Goal: Task Accomplishment & Management: Manage account settings

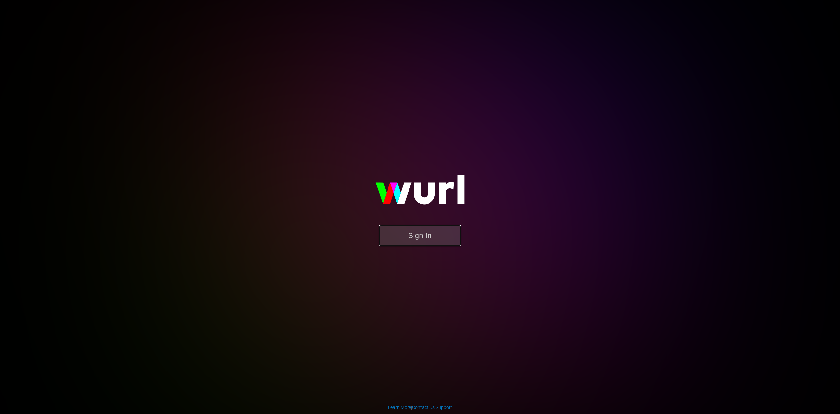
click at [421, 236] on button "Sign In" at bounding box center [420, 235] width 82 height 21
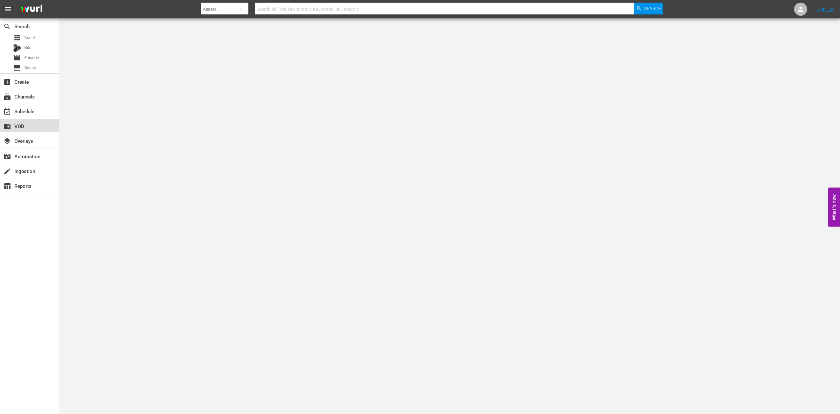
click at [21, 127] on div "create_new_folder VOD" at bounding box center [18, 125] width 37 height 6
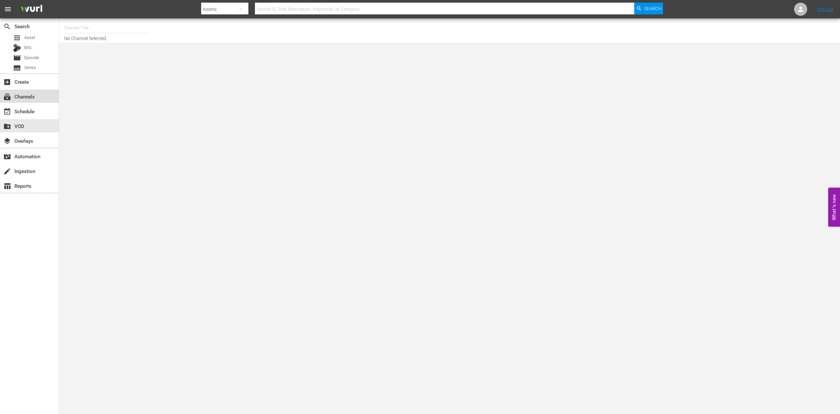
click at [23, 94] on div "subscriptions Channels" at bounding box center [18, 96] width 37 height 6
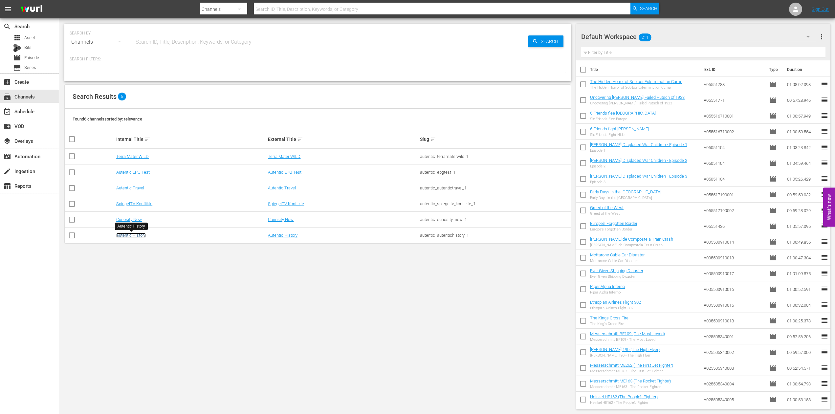
click at [127, 234] on link "Autentic History" at bounding box center [131, 235] width 30 height 5
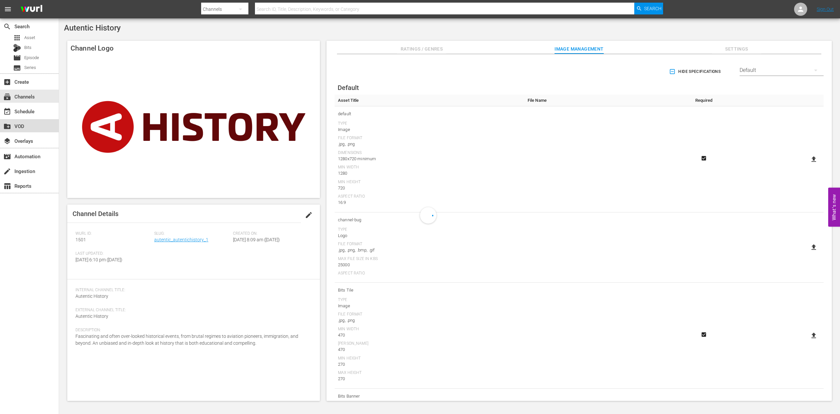
click at [19, 124] on div "create_new_folder VOD" at bounding box center [18, 125] width 37 height 6
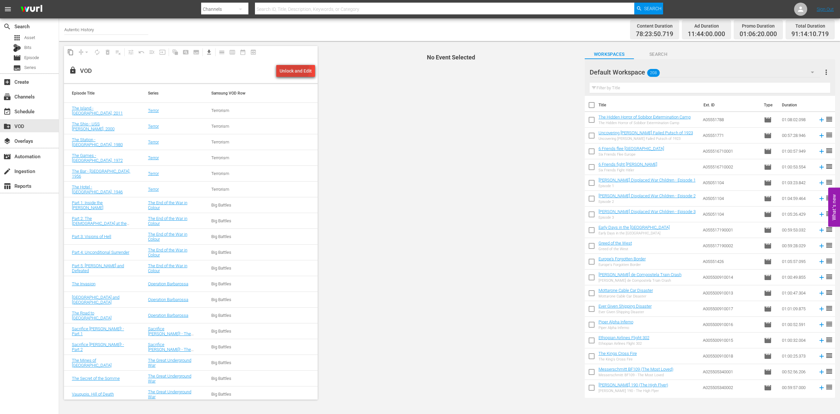
click at [287, 69] on div "Unlock and Edit" at bounding box center [296, 71] width 32 height 12
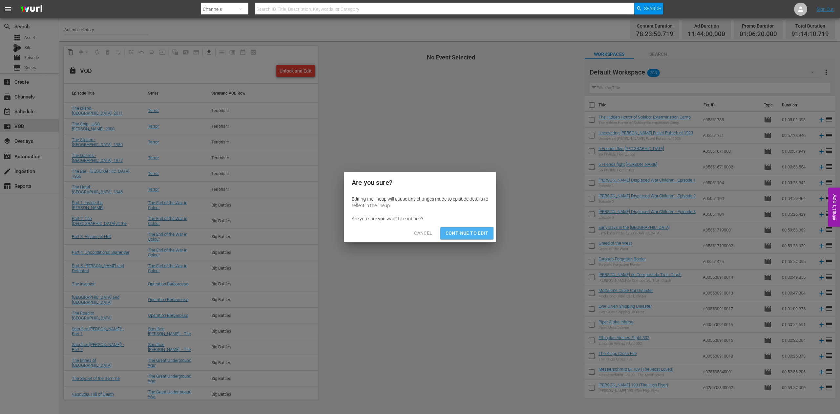
click at [474, 232] on span "Continue to Edit" at bounding box center [467, 233] width 43 height 8
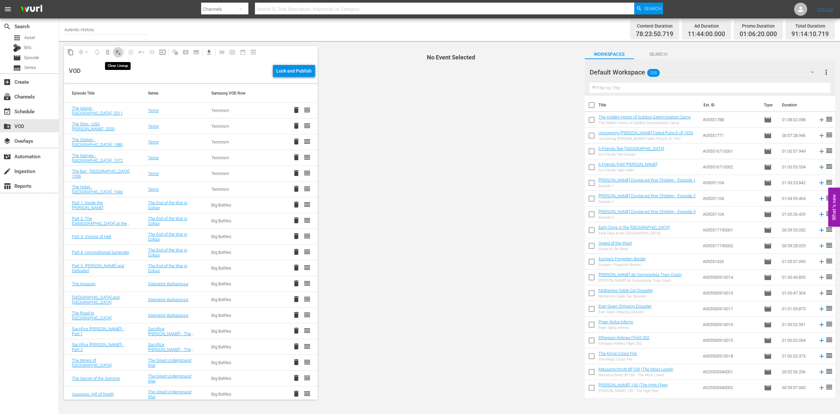
click at [118, 54] on span "playlist_remove_outlined" at bounding box center [118, 52] width 7 height 7
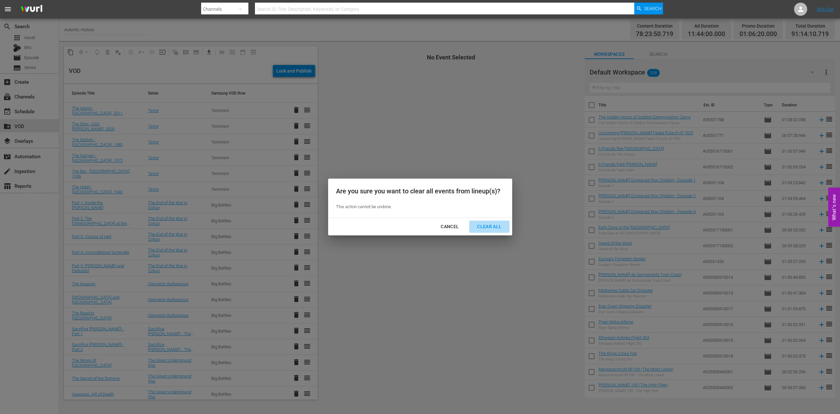
click at [502, 227] on div "Clear All" at bounding box center [489, 227] width 35 height 8
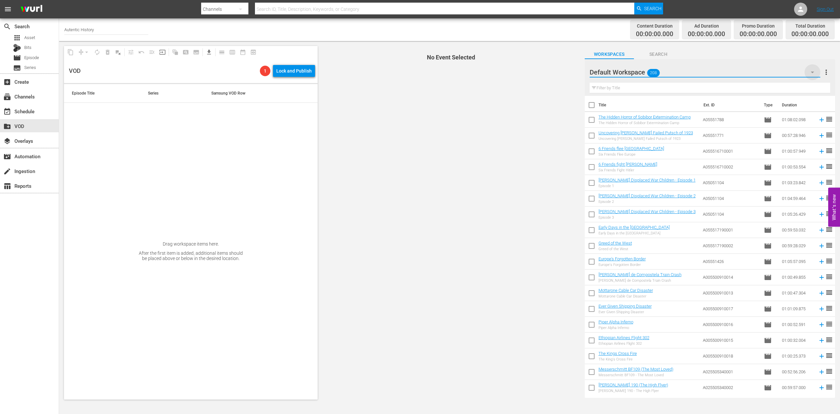
click at [814, 72] on icon "button" at bounding box center [812, 73] width 3 height 2
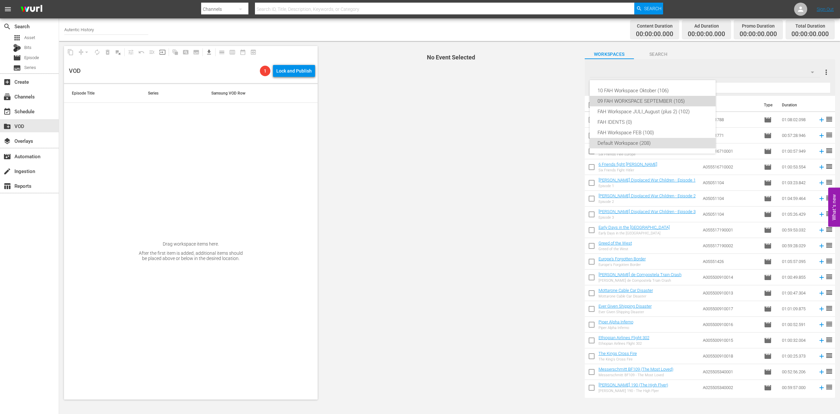
click at [674, 100] on div "09 FAH WORKSPACE SEPTEMBER (105)" at bounding box center [653, 101] width 110 height 11
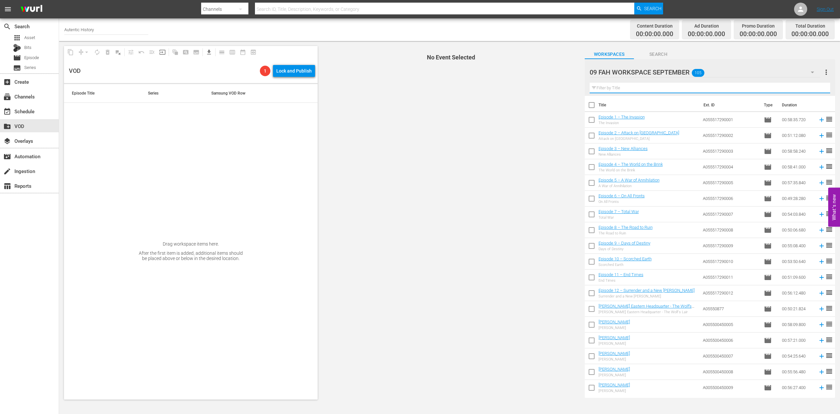
click at [608, 87] on input "text" at bounding box center [710, 88] width 241 height 11
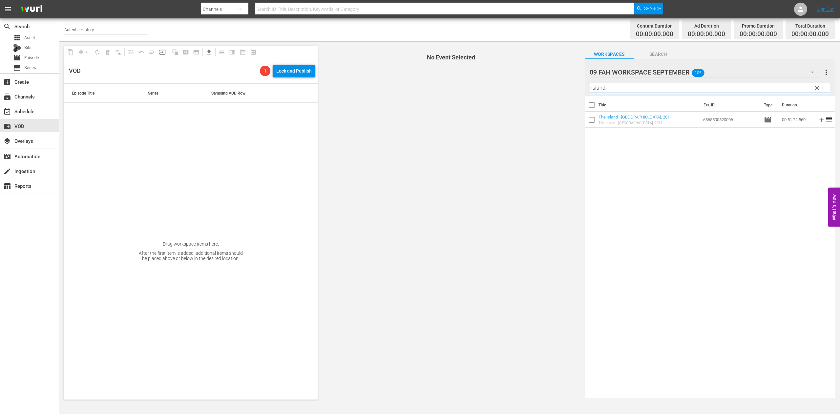
type input "island"
click at [594, 120] on input "checkbox" at bounding box center [592, 121] width 14 height 14
checkbox input "true"
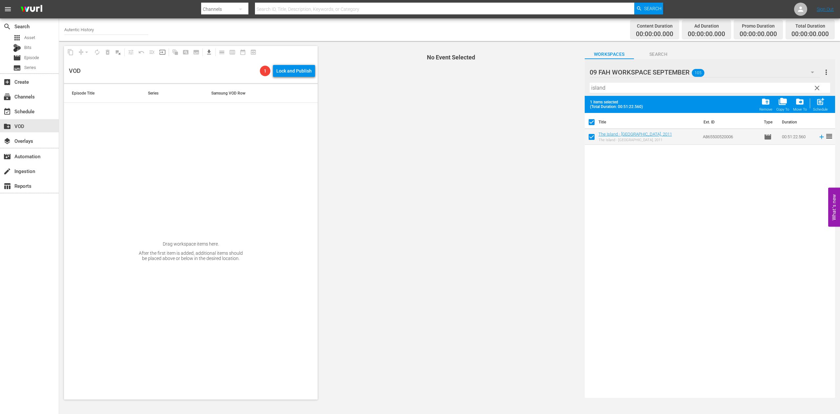
click at [815, 88] on span "clear" at bounding box center [818, 88] width 8 height 8
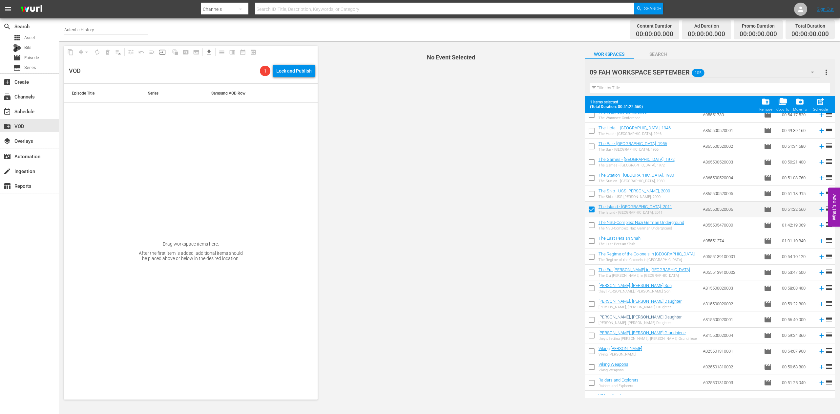
scroll to position [670, 0]
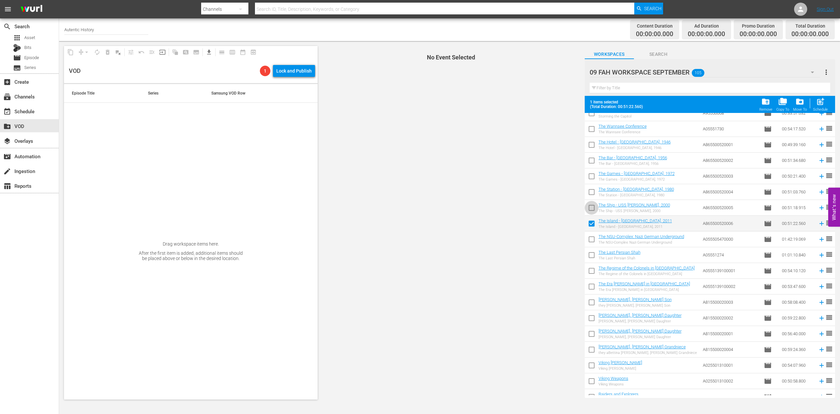
click at [592, 206] on input "checkbox" at bounding box center [592, 209] width 14 height 14
checkbox input "true"
checkbox input "false"
click at [592, 191] on input "checkbox" at bounding box center [592, 193] width 14 height 14
checkbox input "true"
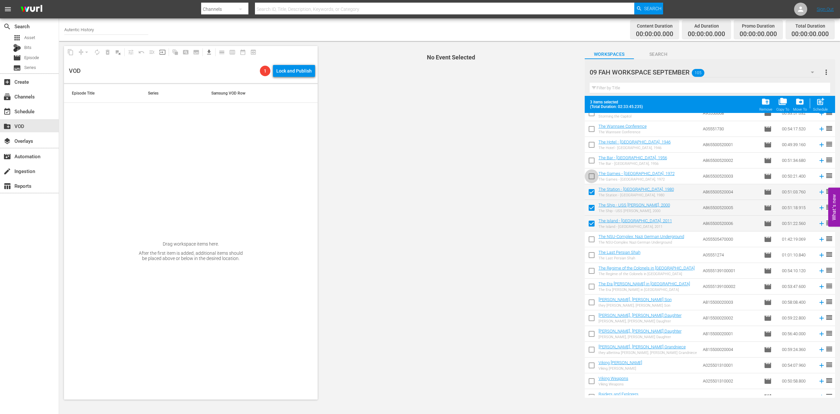
click at [593, 176] on input "checkbox" at bounding box center [592, 178] width 14 height 14
checkbox input "true"
click at [591, 160] on input "checkbox" at bounding box center [592, 162] width 14 height 14
checkbox input "true"
click at [591, 145] on input "checkbox" at bounding box center [592, 146] width 14 height 14
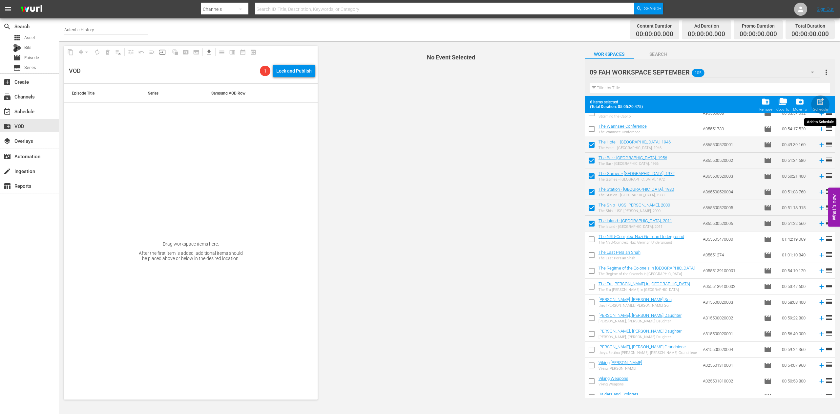
click at [821, 101] on span "post_add" at bounding box center [820, 101] width 9 height 9
checkbox input "false"
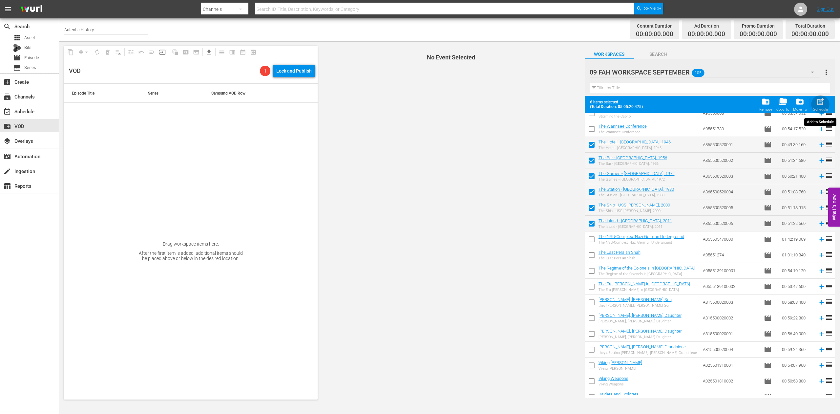
checkbox input "false"
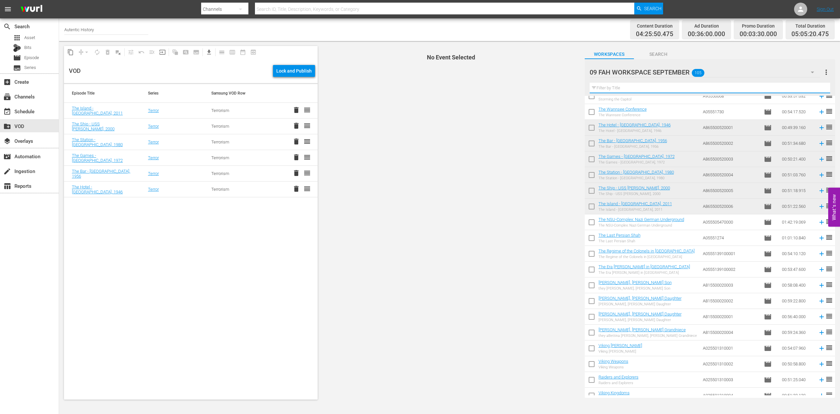
click at [632, 88] on input "text" at bounding box center [710, 88] width 241 height 11
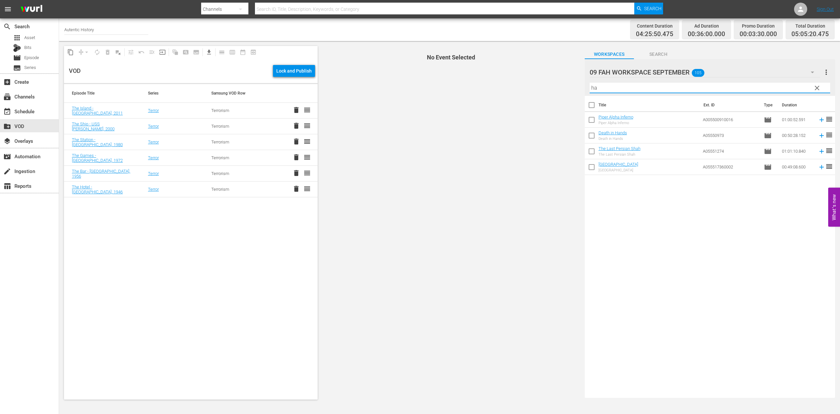
scroll to position [0, 0]
type input "[GEOGRAPHIC_DATA]"
click at [592, 120] on input "checkbox" at bounding box center [592, 121] width 14 height 14
checkbox input "true"
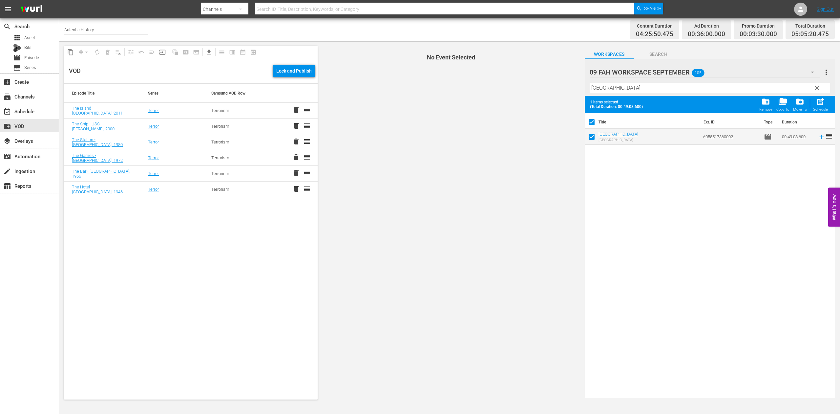
click at [817, 88] on span "clear" at bounding box center [818, 88] width 8 height 8
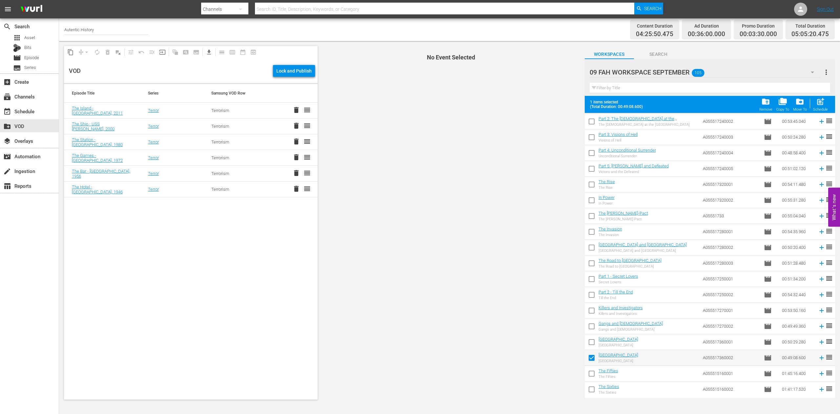
scroll to position [1339, 0]
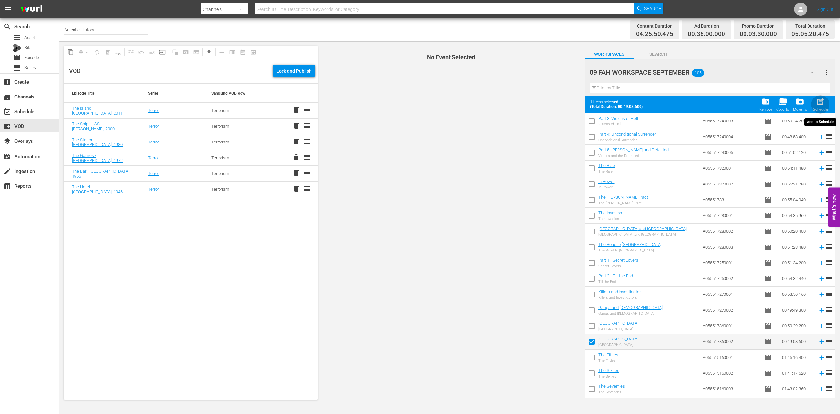
click at [827, 106] on div "post_add Schedule" at bounding box center [821, 104] width 15 height 14
checkbox input "false"
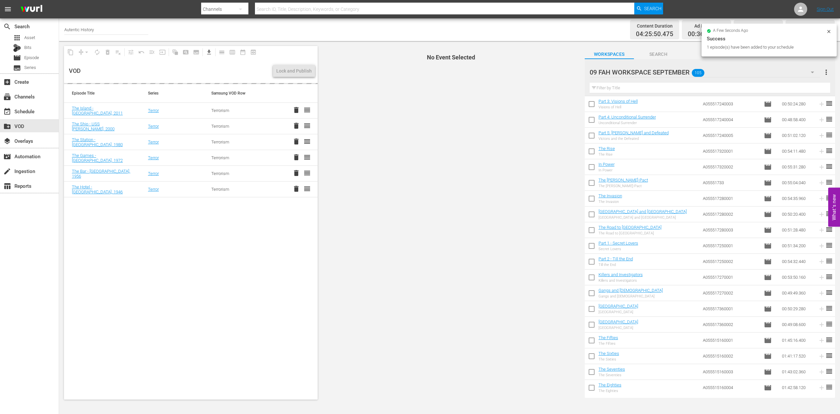
click at [592, 309] on input "checkbox" at bounding box center [592, 310] width 14 height 14
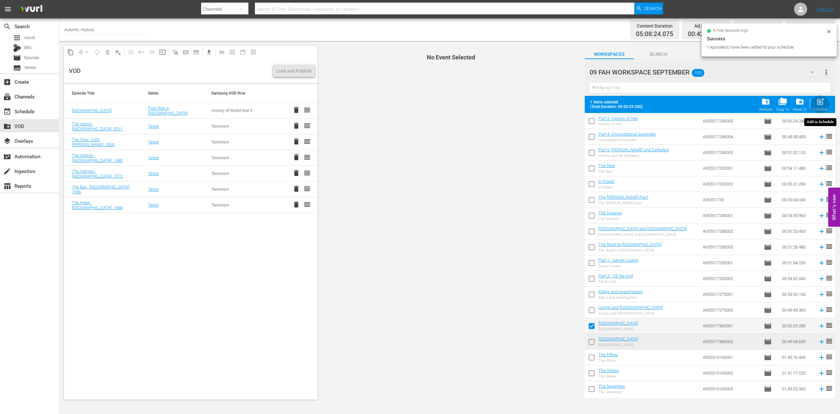
click at [819, 104] on span "post_add" at bounding box center [820, 101] width 9 height 9
checkbox input "false"
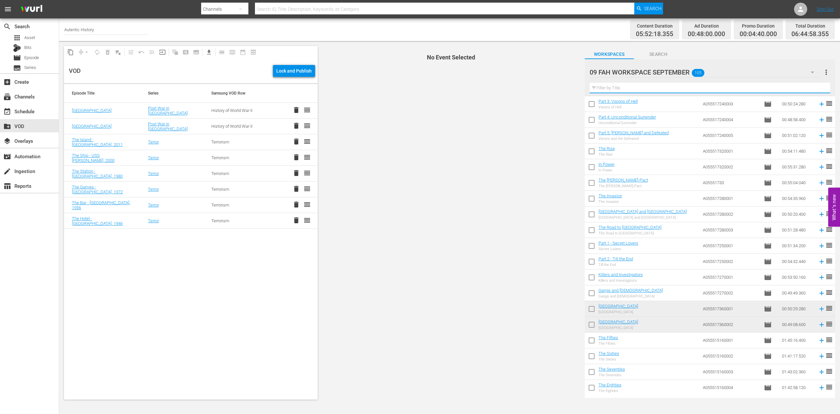
click at [627, 90] on input "text" at bounding box center [710, 88] width 241 height 11
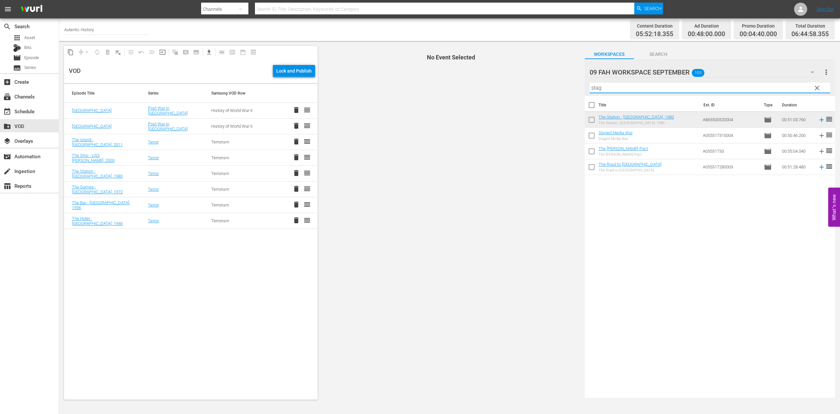
scroll to position [0, 0]
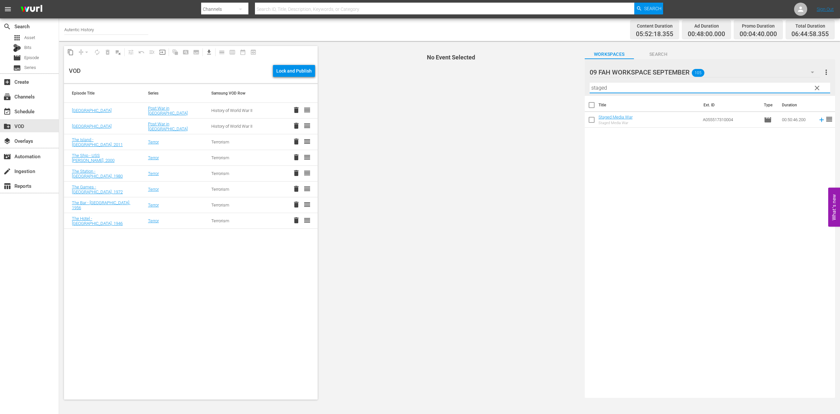
type input "staged"
click at [592, 119] on input "checkbox" at bounding box center [592, 121] width 14 height 14
checkbox input "true"
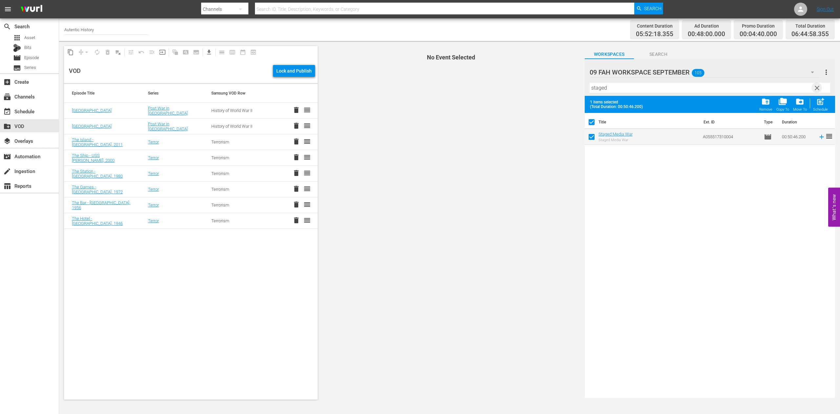
click at [818, 88] on span "clear" at bounding box center [818, 88] width 8 height 8
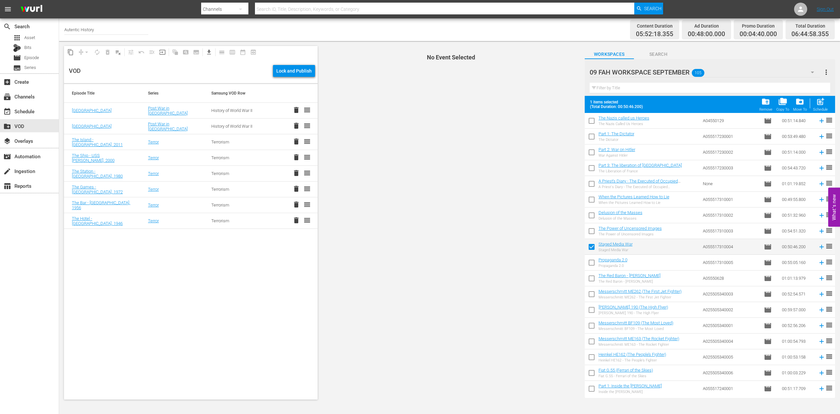
scroll to position [1072, 0]
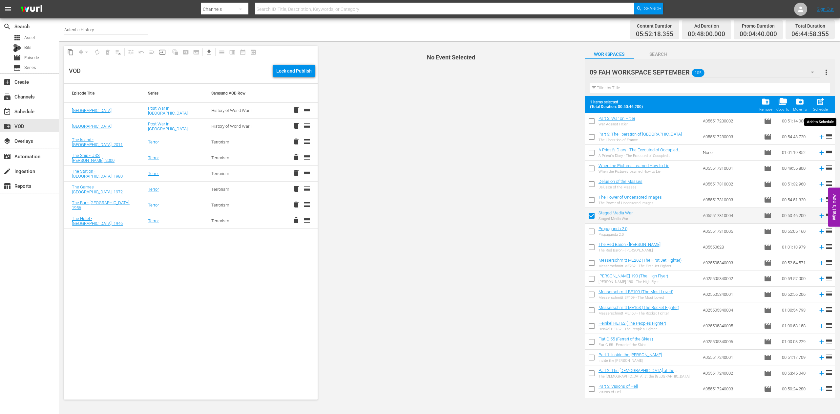
click at [821, 103] on span "post_add" at bounding box center [820, 101] width 9 height 9
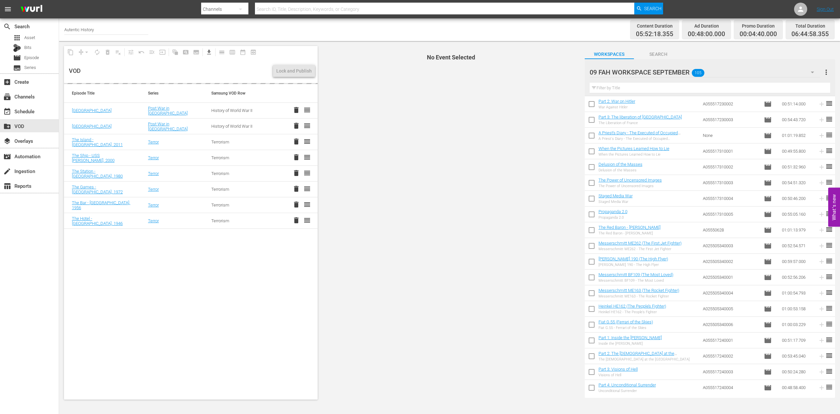
checkbox input "false"
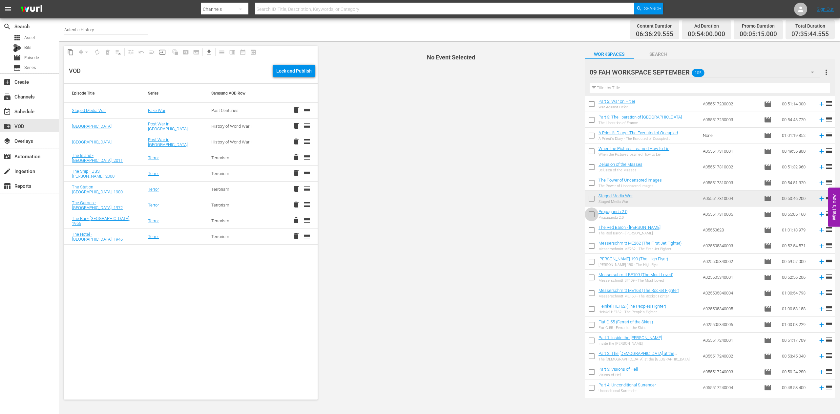
click at [590, 217] on input "checkbox" at bounding box center [592, 216] width 14 height 14
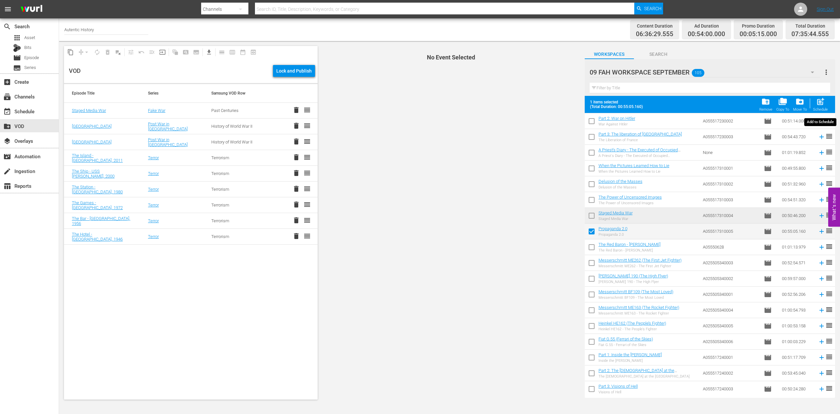
click at [820, 105] on span "post_add" at bounding box center [820, 101] width 9 height 9
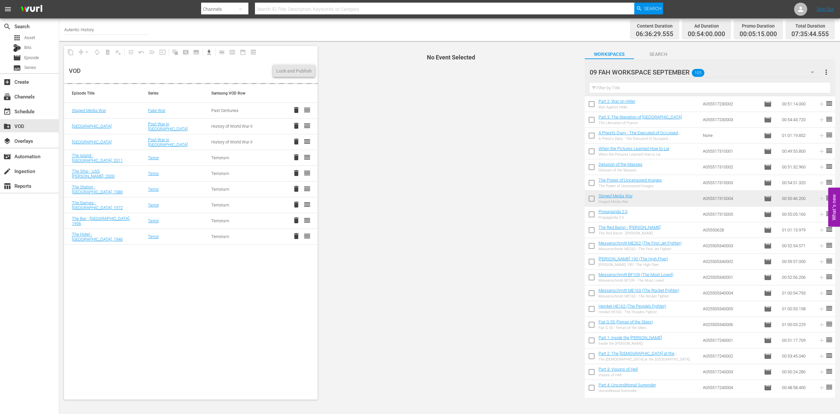
checkbox input "false"
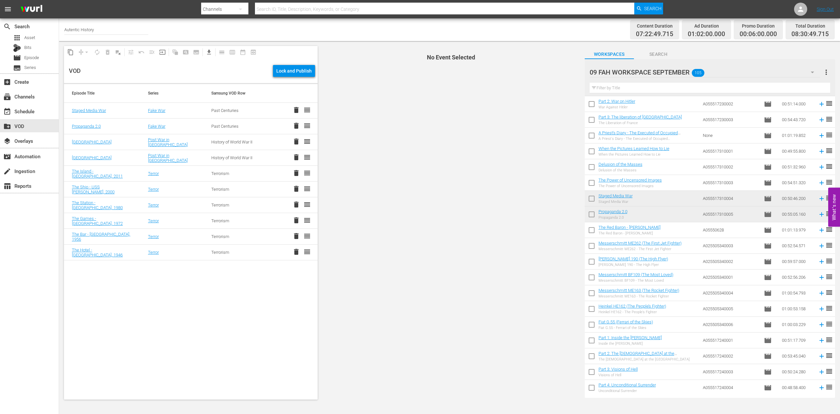
click at [591, 183] on input "checkbox" at bounding box center [592, 184] width 14 height 14
checkbox input "true"
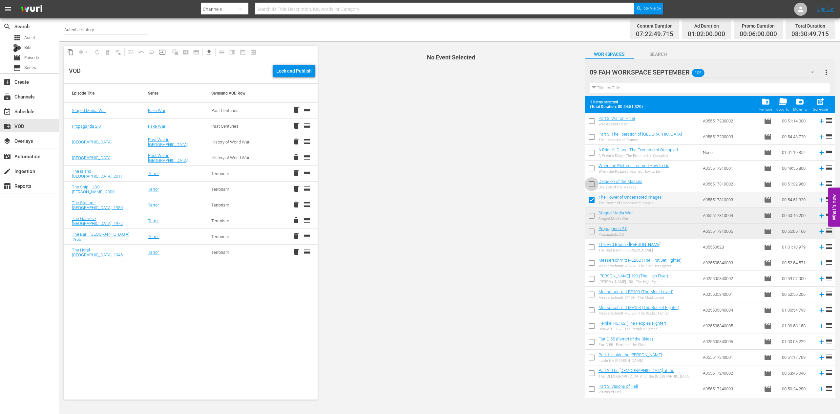
click at [594, 185] on input "checkbox" at bounding box center [592, 186] width 14 height 14
checkbox input "true"
click at [593, 167] on input "checkbox" at bounding box center [592, 170] width 14 height 14
click at [821, 103] on span "post_add" at bounding box center [820, 101] width 9 height 9
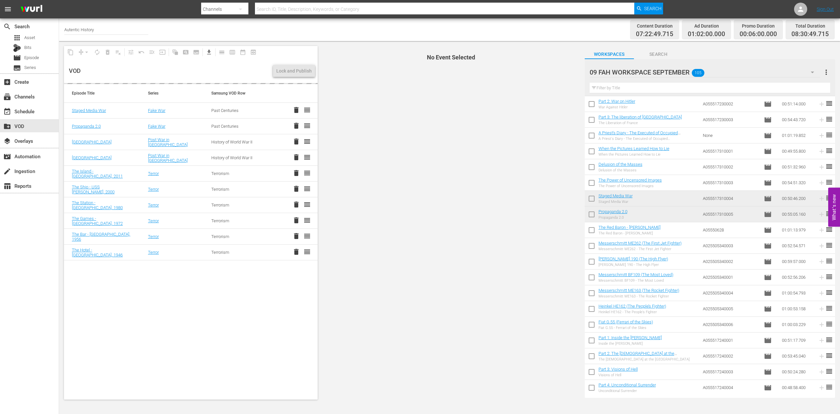
checkbox input "false"
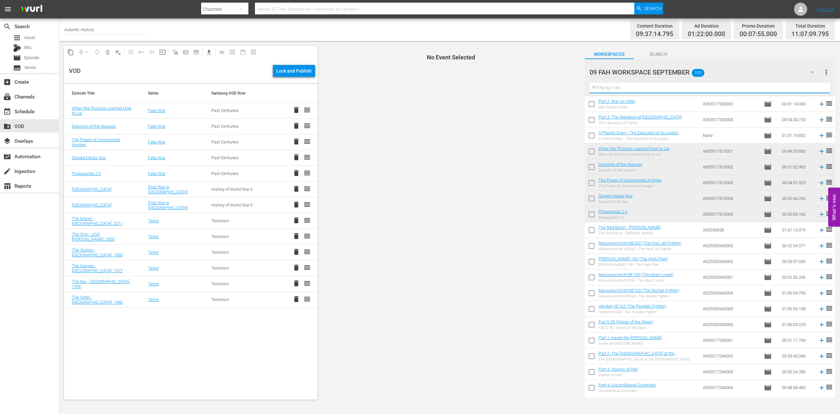
click at [605, 89] on input "text" at bounding box center [710, 88] width 241 height 11
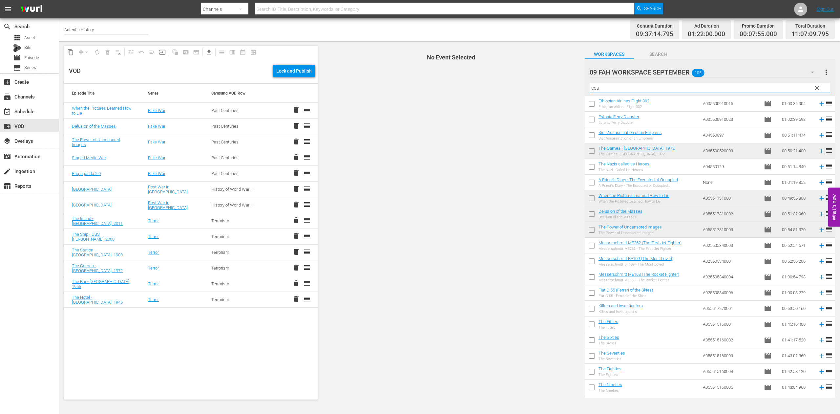
scroll to position [0, 0]
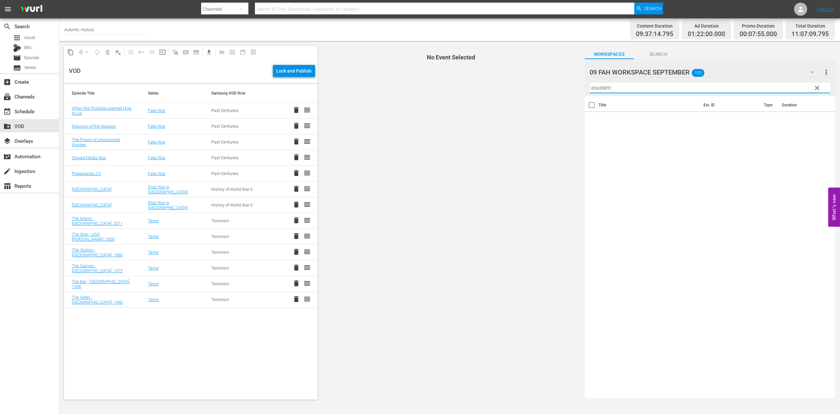
click at [601, 87] on input "esastern" at bounding box center [710, 88] width 241 height 11
click at [598, 87] on input "esastern" at bounding box center [710, 88] width 241 height 11
type input "eastern"
click at [591, 138] on input "checkbox" at bounding box center [592, 137] width 14 height 14
checkbox input "true"
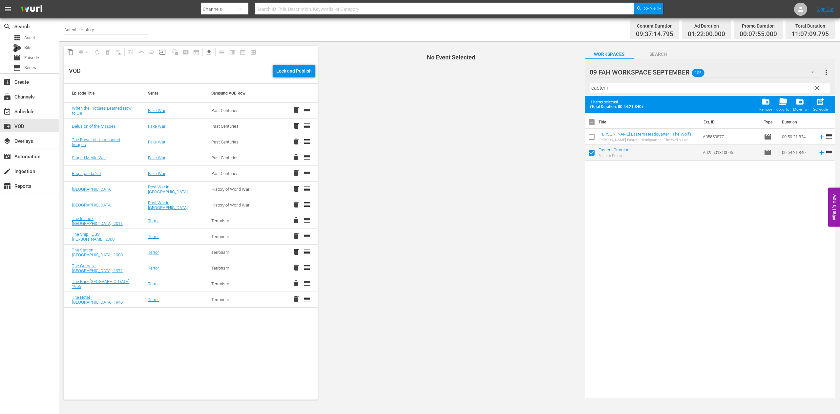
click at [818, 88] on span "clear" at bounding box center [818, 88] width 8 height 8
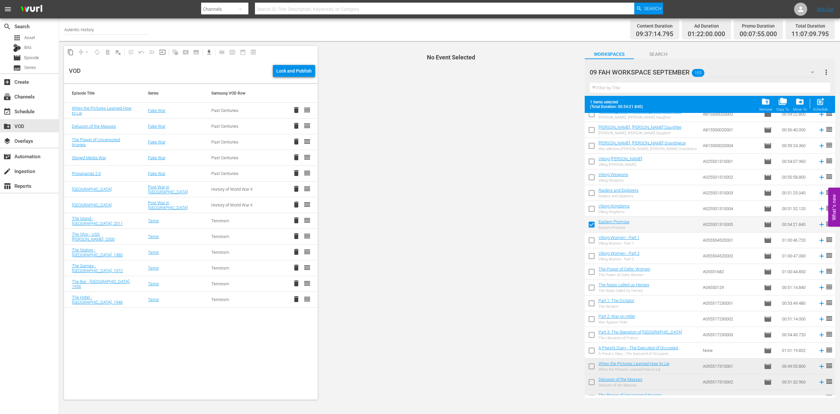
scroll to position [904, 0]
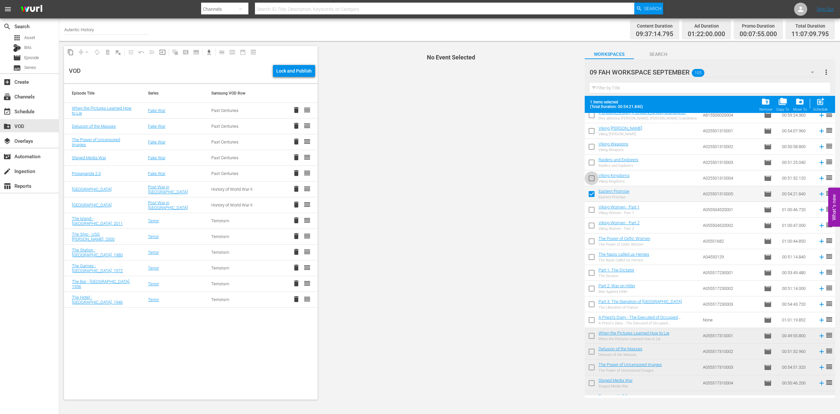
click at [592, 179] on input "checkbox" at bounding box center [592, 180] width 14 height 14
checkbox input "true"
drag, startPoint x: 592, startPoint y: 167, endPoint x: 591, endPoint y: 160, distance: 7.0
click at [592, 166] on input "checkbox" at bounding box center [592, 164] width 14 height 14
checkbox input "true"
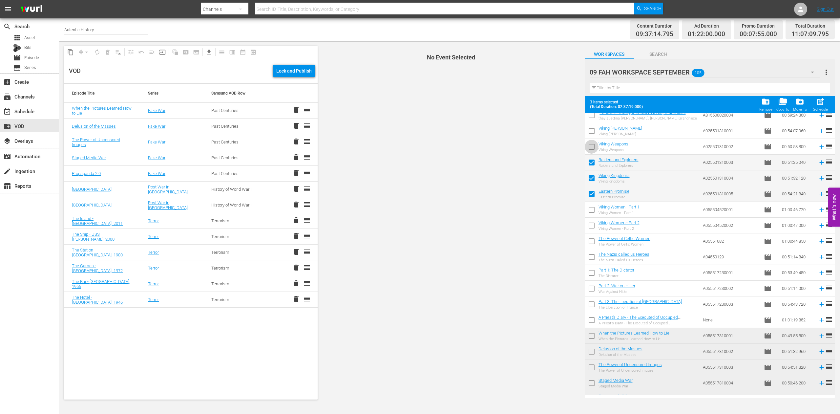
click at [592, 148] on input "checkbox" at bounding box center [592, 148] width 14 height 14
checkbox input "true"
click at [587, 131] on input "checkbox" at bounding box center [592, 132] width 14 height 14
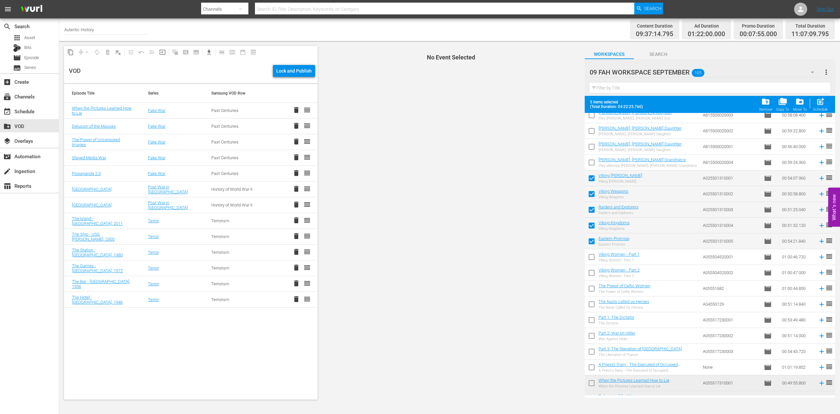
scroll to position [837, 0]
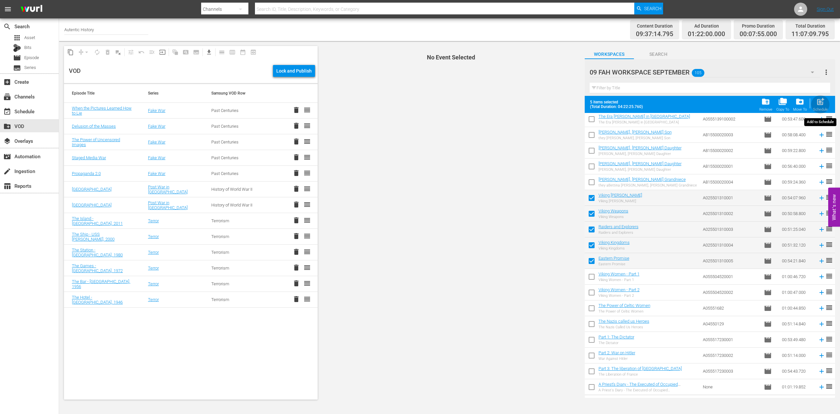
click at [822, 105] on span "post_add" at bounding box center [820, 101] width 9 height 9
checkbox input "false"
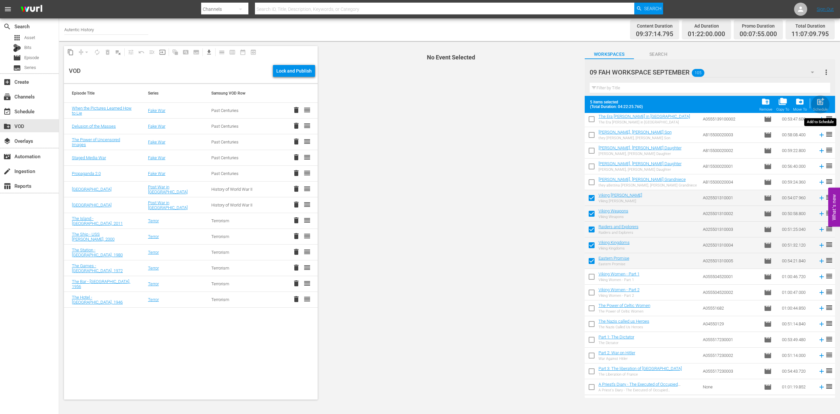
checkbox input "false"
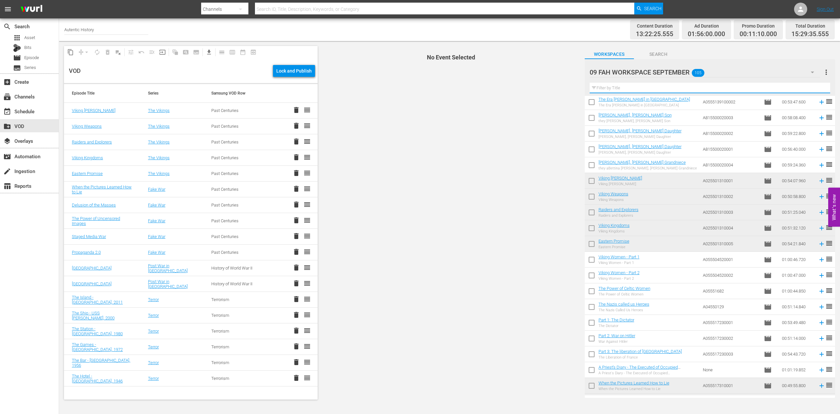
click at [621, 88] on input "text" at bounding box center [710, 88] width 241 height 11
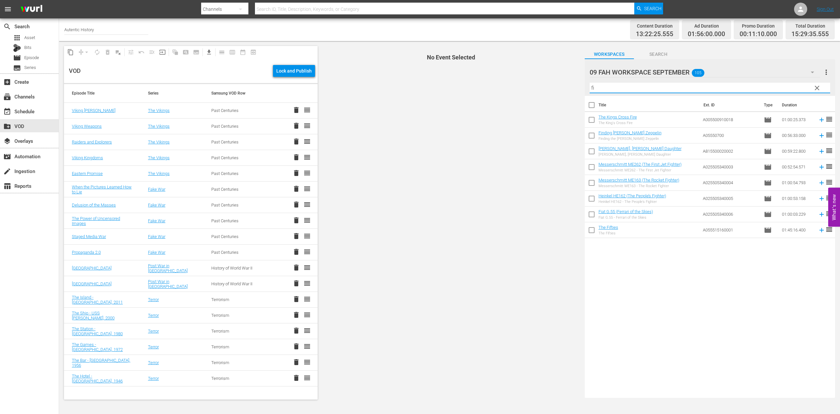
scroll to position [0, 0]
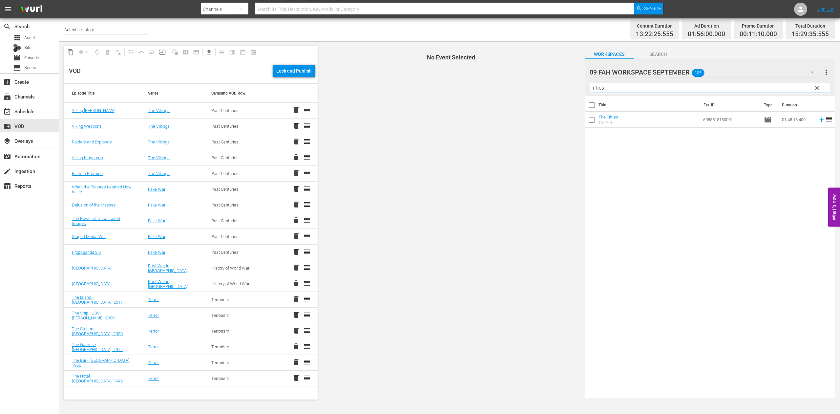
type input "fifties"
click at [592, 118] on input "checkbox" at bounding box center [592, 121] width 14 height 14
checkbox input "true"
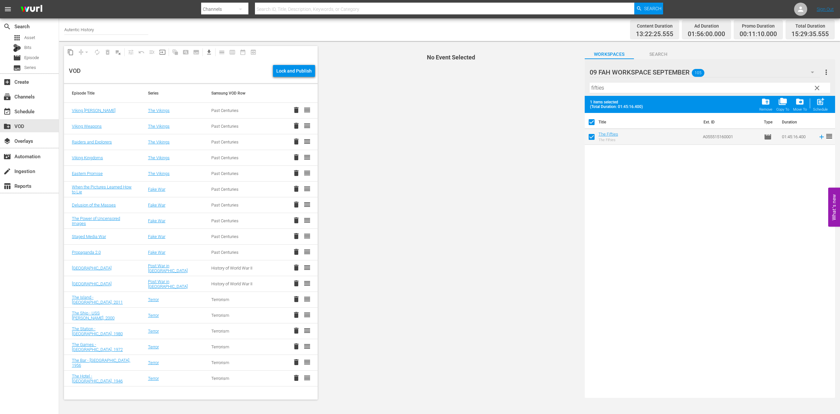
click at [819, 88] on span "clear" at bounding box center [818, 88] width 8 height 8
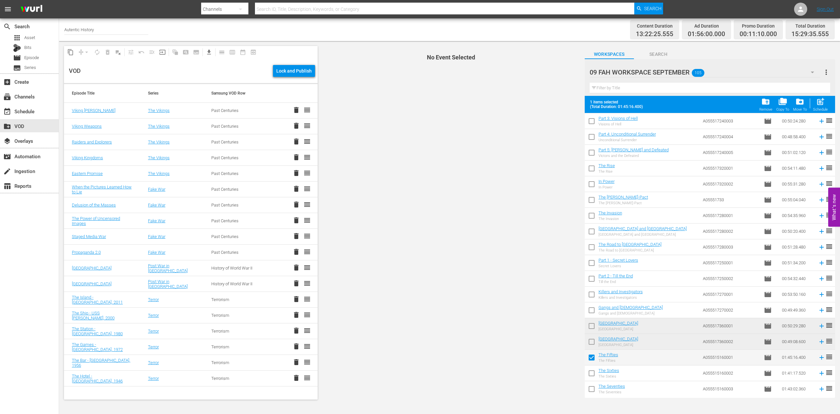
scroll to position [1388, 0]
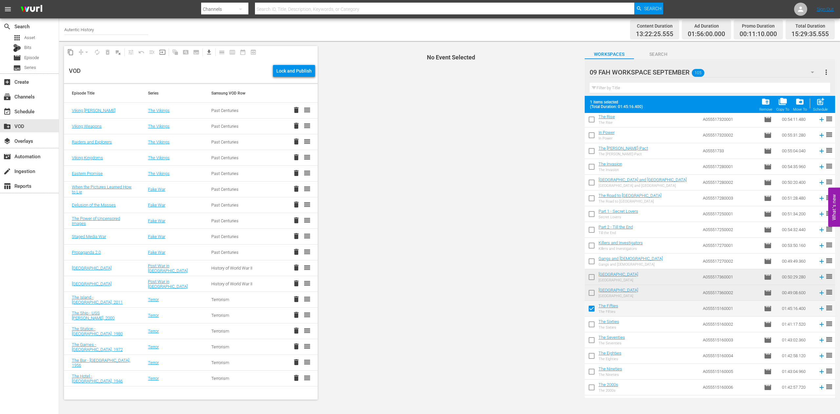
click at [591, 326] on input "checkbox" at bounding box center [592, 326] width 14 height 14
checkbox input "true"
checkbox input "false"
click at [592, 342] on input "checkbox" at bounding box center [592, 342] width 14 height 14
checkbox input "true"
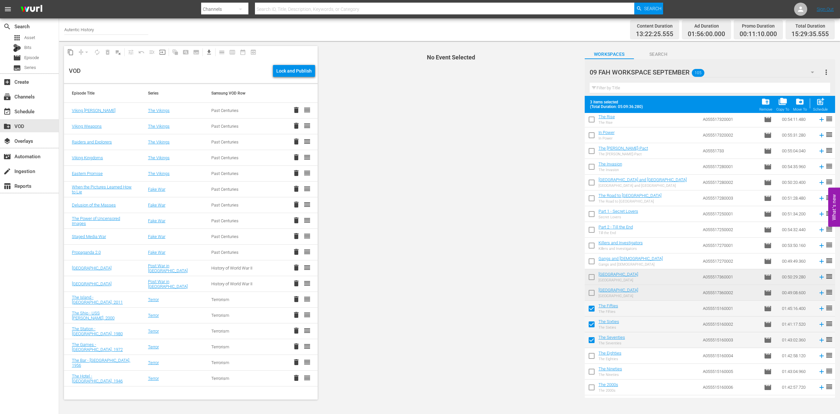
click at [594, 355] on input "checkbox" at bounding box center [592, 357] width 14 height 14
checkbox input "true"
click at [593, 371] on input "checkbox" at bounding box center [592, 373] width 14 height 14
checkbox input "true"
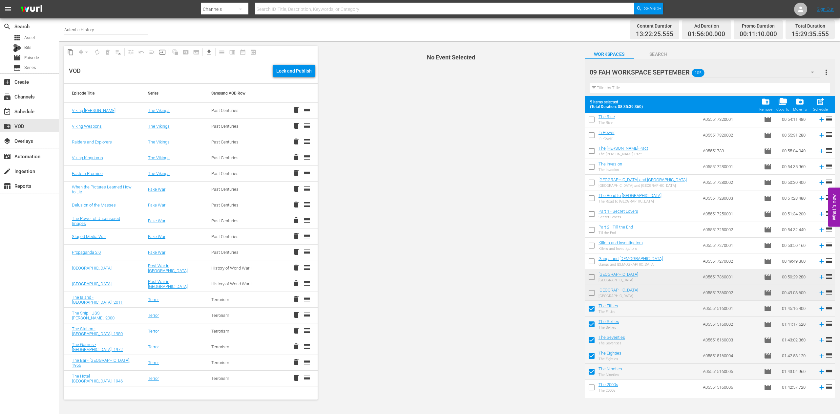
click at [592, 389] on input "checkbox" at bounding box center [592, 389] width 14 height 14
checkbox input "true"
click at [822, 101] on span "post_add" at bounding box center [820, 101] width 9 height 9
checkbox input "false"
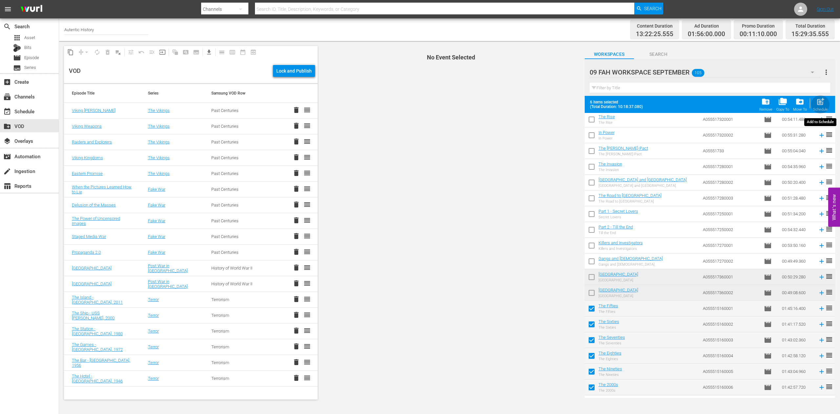
checkbox input "false"
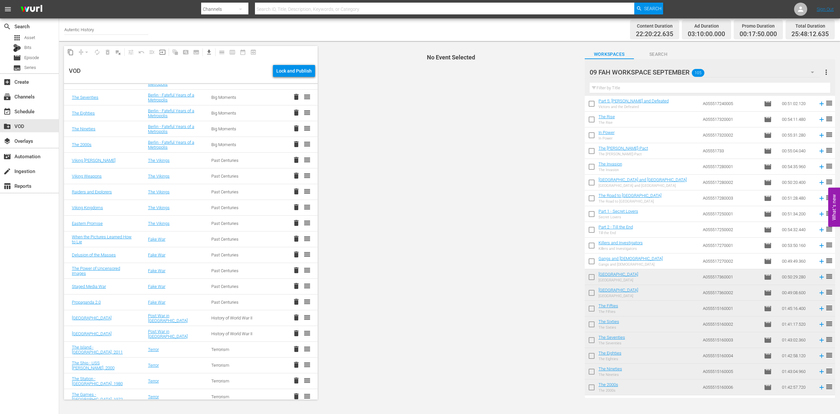
scroll to position [81, 0]
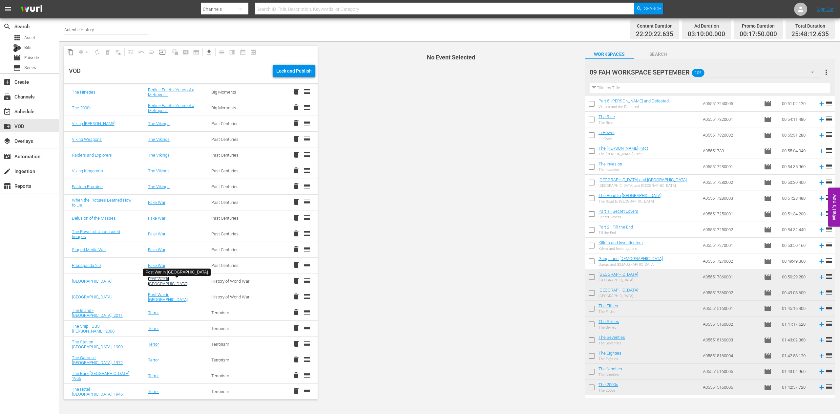
click at [160, 281] on link "Post War in [GEOGRAPHIC_DATA]" at bounding box center [168, 281] width 40 height 10
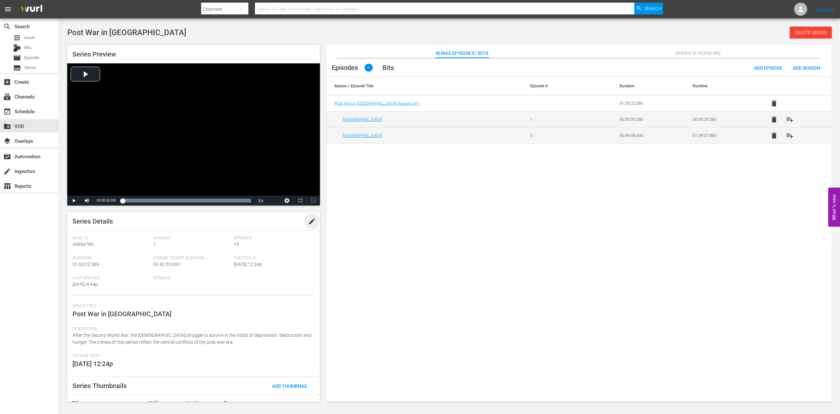
click at [308, 221] on span "edit" at bounding box center [312, 221] width 8 height 8
click at [306, 223] on span "Save" at bounding box center [303, 221] width 21 height 5
click at [20, 126] on div "create_new_folder VOD" at bounding box center [18, 125] width 37 height 6
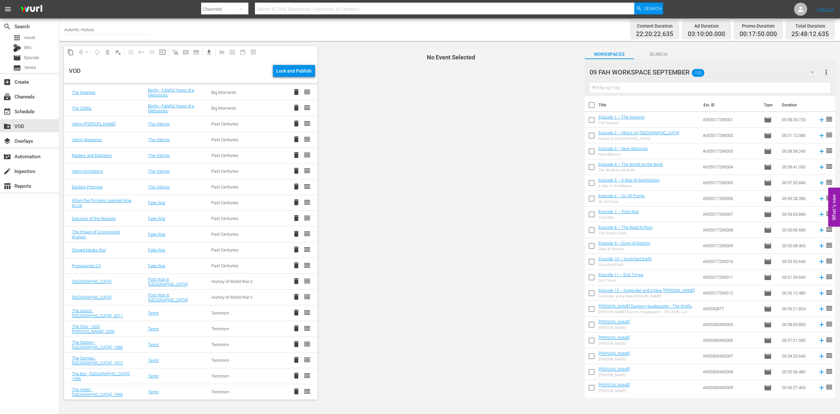
scroll to position [81, 0]
click at [74, 282] on link "[GEOGRAPHIC_DATA]" at bounding box center [92, 281] width 40 height 5
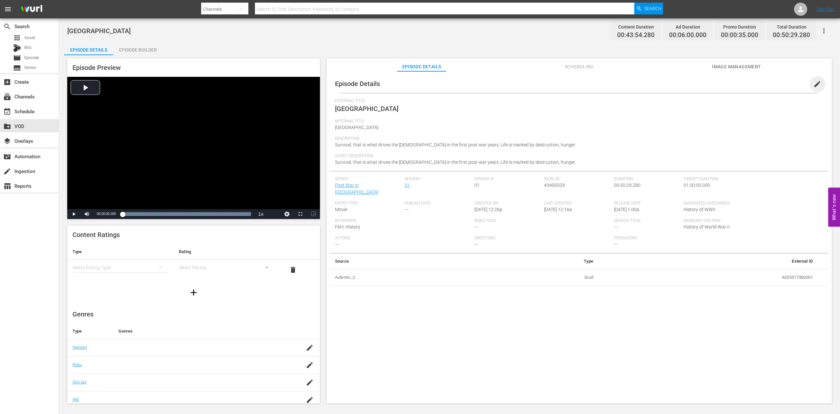
click at [814, 84] on span "edit" at bounding box center [818, 84] width 8 height 8
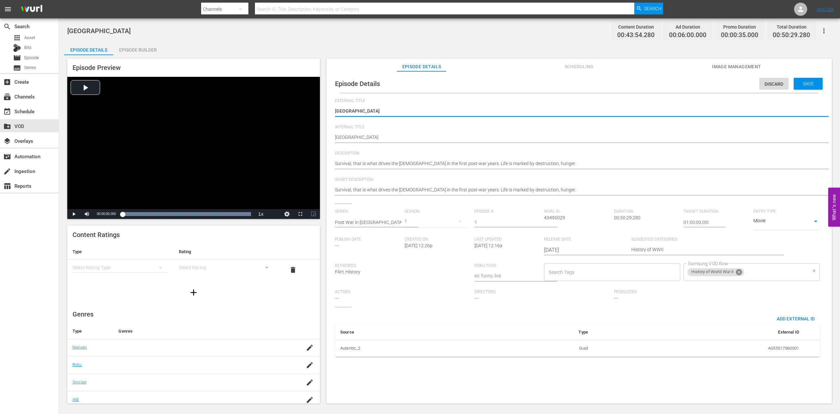
click at [736, 276] on icon at bounding box center [739, 272] width 7 height 7
type textarea "pBerlin"
type textarea "paBerlin"
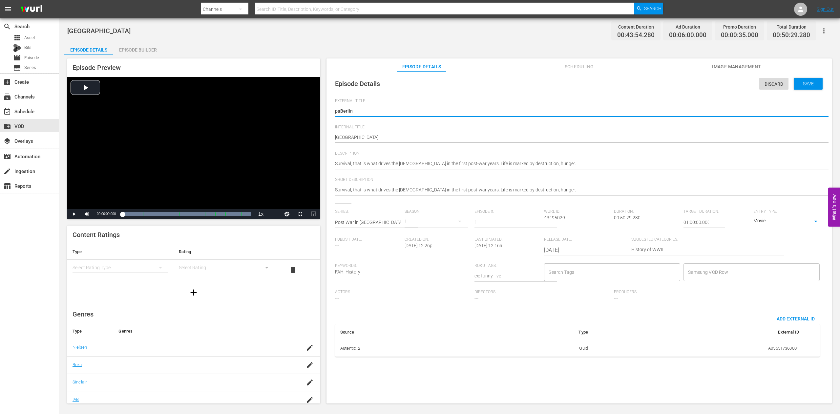
type textarea "pasBerlin"
type textarea "pastBerlin"
type textarea "pasBerlin"
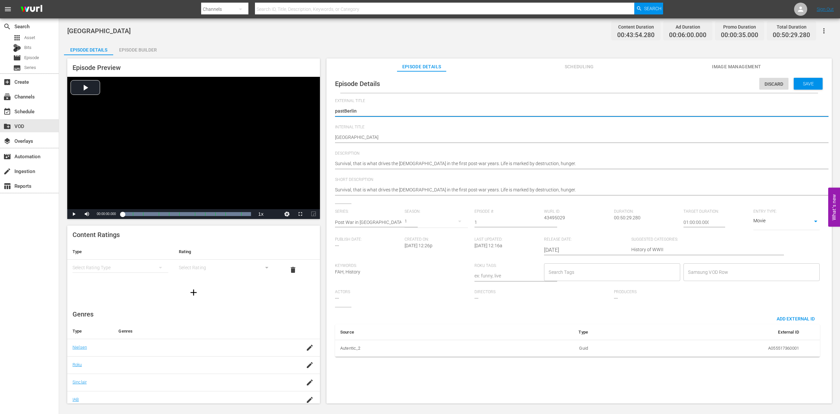
type textarea "pasBerlin"
type textarea "paBerlin"
type textarea "pBerlin"
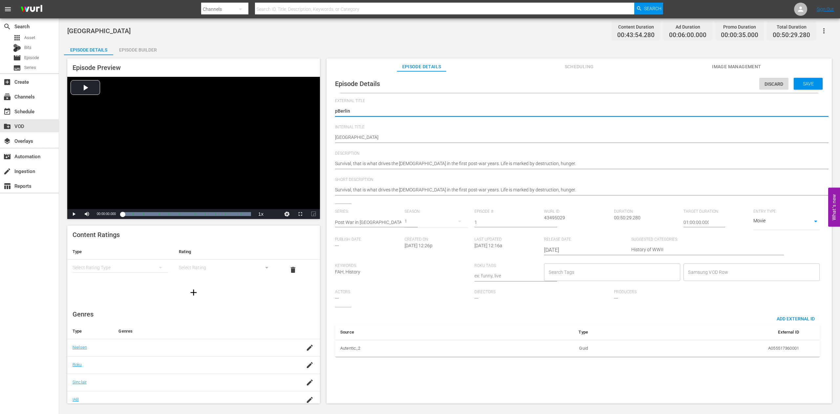
type textarea "[GEOGRAPHIC_DATA]"
click at [687, 278] on input "Samsung VOD Row" at bounding box center [747, 272] width 120 height 12
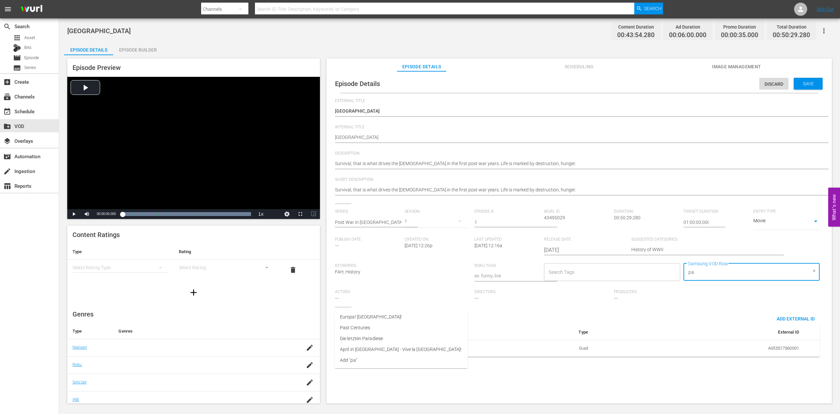
type input "pas"
click at [367, 317] on span "Past Centuries" at bounding box center [355, 317] width 30 height 7
click at [804, 83] on span "Save" at bounding box center [808, 83] width 21 height 5
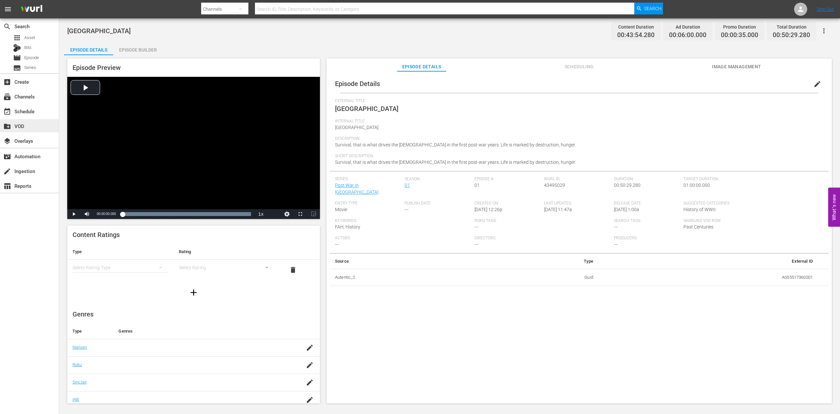
click at [21, 124] on div "create_new_folder VOD" at bounding box center [18, 125] width 37 height 6
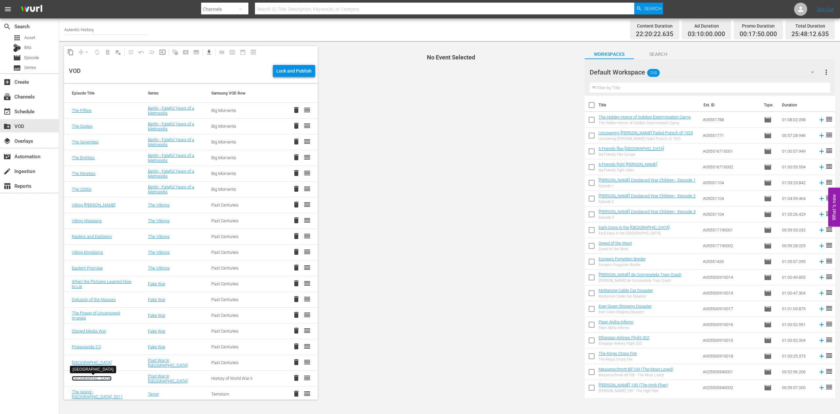
click at [76, 380] on link "[GEOGRAPHIC_DATA]" at bounding box center [92, 378] width 40 height 5
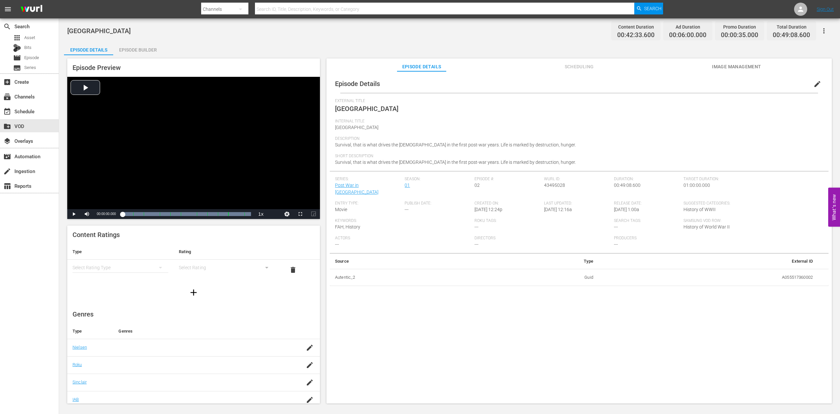
click at [814, 84] on span "edit" at bounding box center [818, 84] width 8 height 8
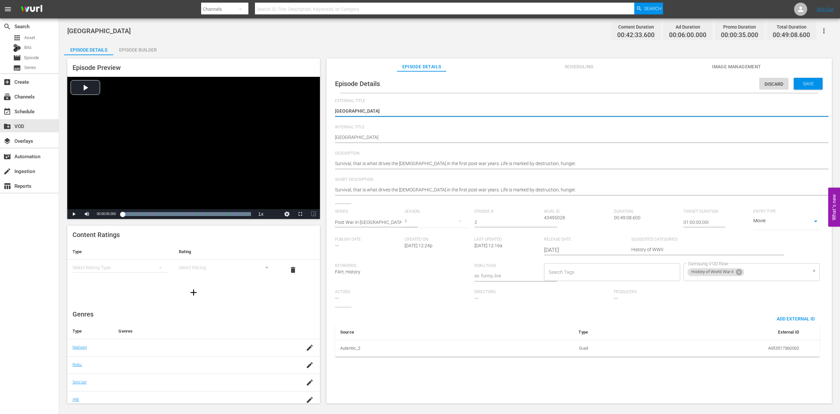
click at [688, 275] on span "History of World War II" at bounding box center [713, 272] width 50 height 6
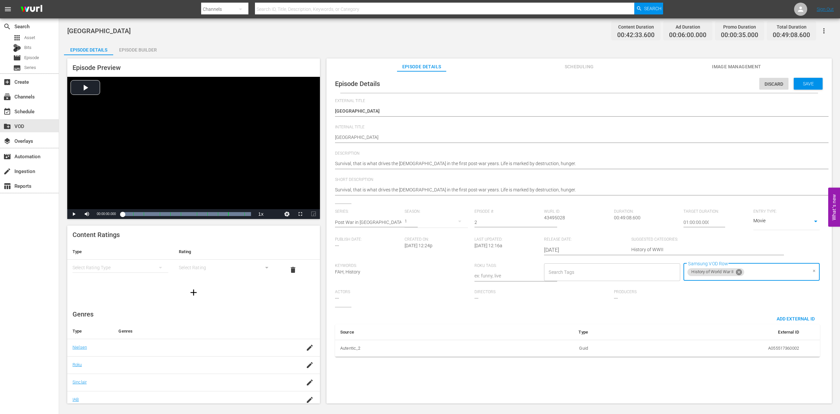
click at [736, 275] on icon at bounding box center [739, 272] width 6 height 6
type input "pas"
click at [351, 315] on span "Past Centuries" at bounding box center [355, 317] width 30 height 7
click at [800, 85] on span "Save" at bounding box center [808, 83] width 21 height 5
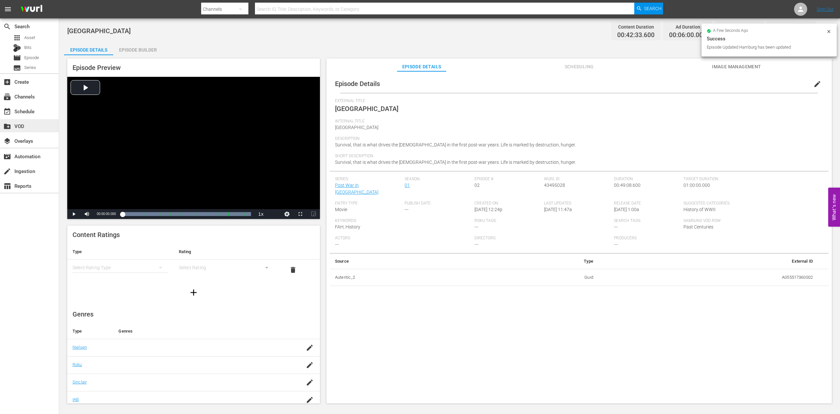
click at [18, 128] on div "create_new_folder VOD" at bounding box center [18, 125] width 37 height 6
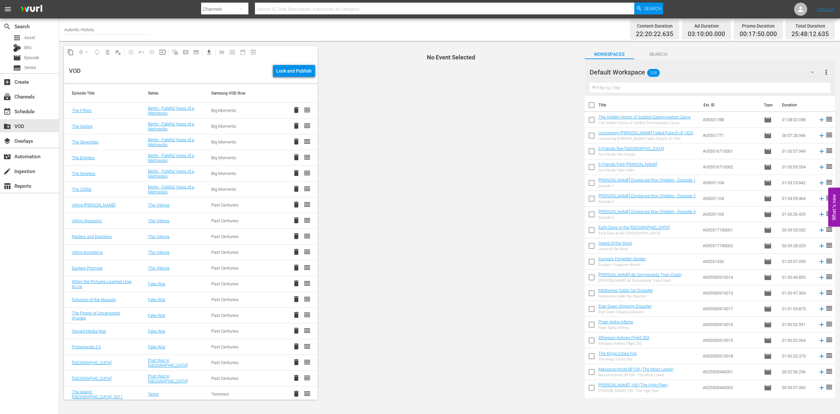
click at [606, 85] on input "text" at bounding box center [710, 88] width 241 height 11
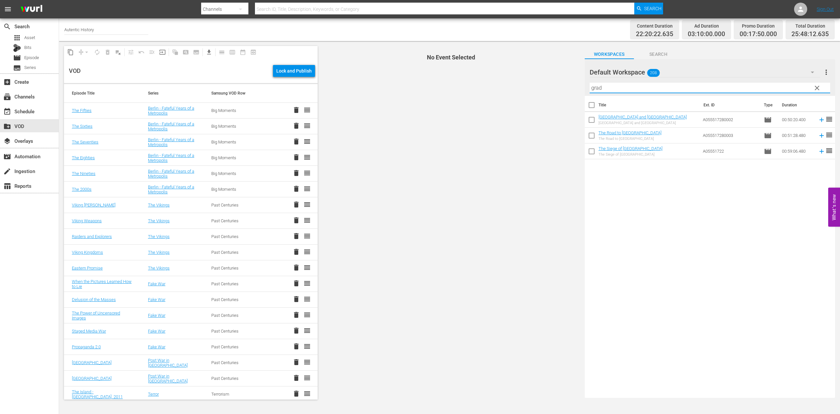
type input "grad"
click at [593, 120] on input "checkbox" at bounding box center [592, 121] width 14 height 14
checkbox input "true"
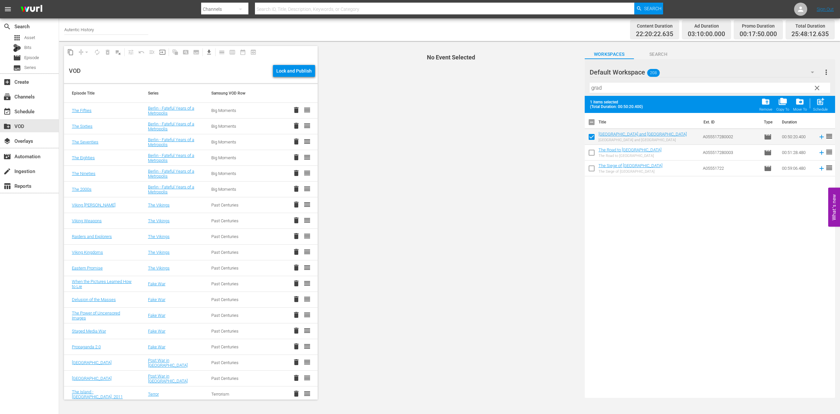
click at [593, 151] on input "checkbox" at bounding box center [592, 154] width 14 height 14
checkbox input "true"
click at [818, 90] on span "clear" at bounding box center [818, 88] width 8 height 8
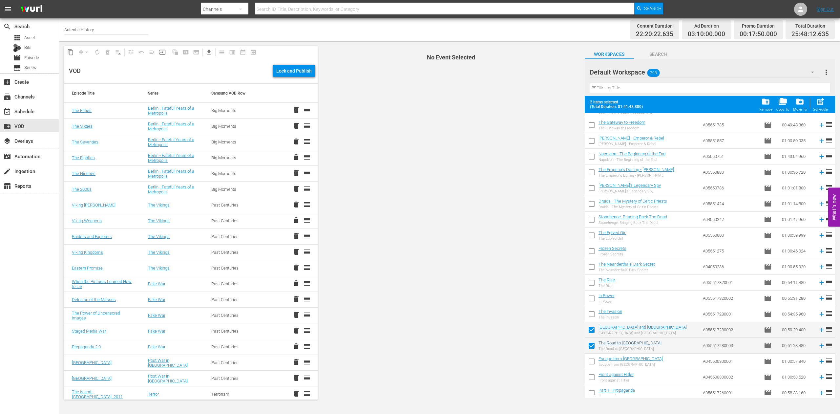
scroll to position [1909, 0]
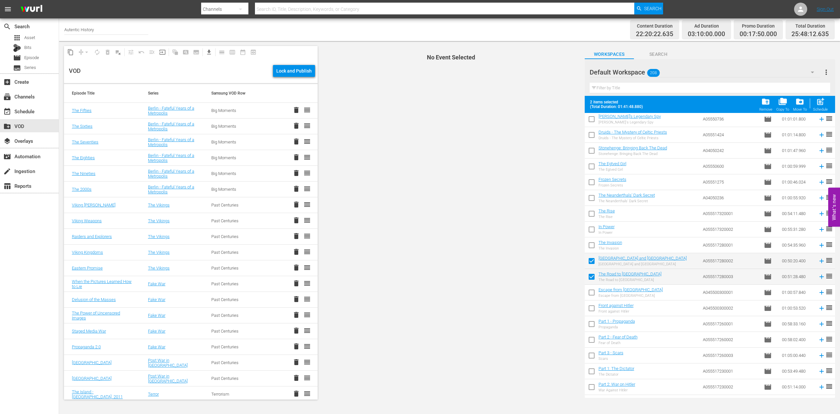
click at [591, 245] on input "checkbox" at bounding box center [592, 247] width 14 height 14
click at [822, 104] on span "post_add" at bounding box center [820, 101] width 9 height 9
checkbox input "false"
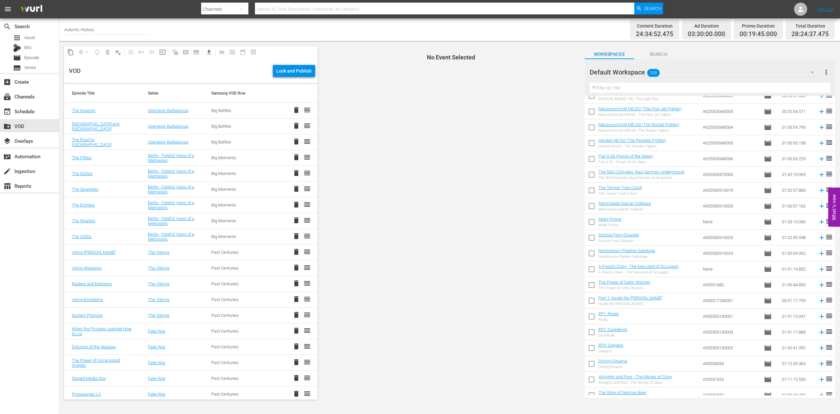
scroll to position [301, 0]
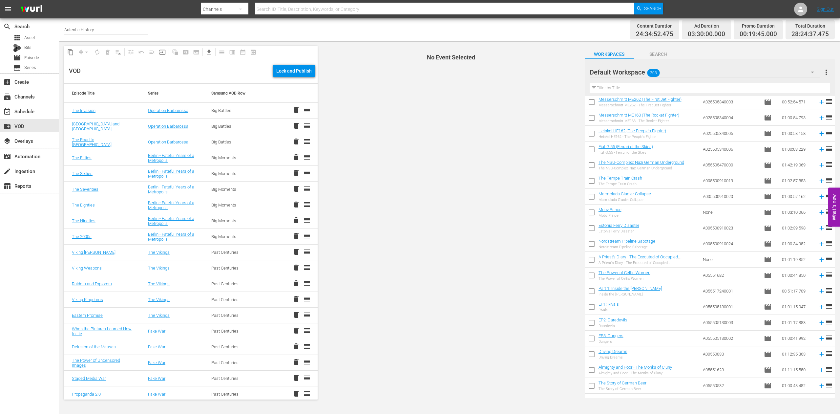
click at [813, 71] on icon "button" at bounding box center [813, 72] width 8 height 8
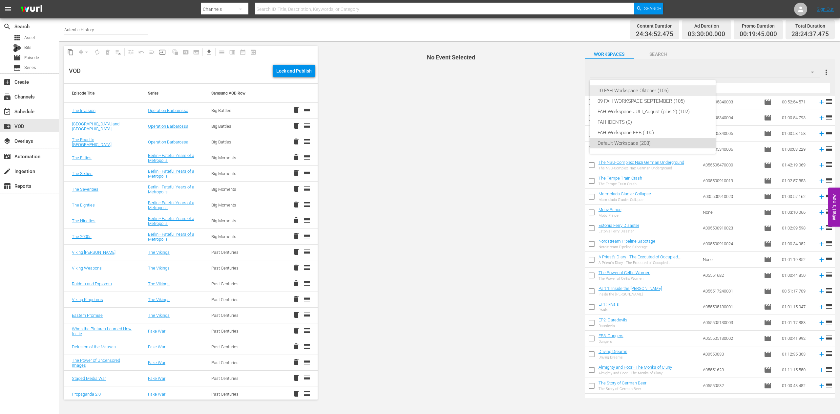
click at [658, 91] on div "10 FAH Workspace Oktober (106)" at bounding box center [653, 90] width 110 height 11
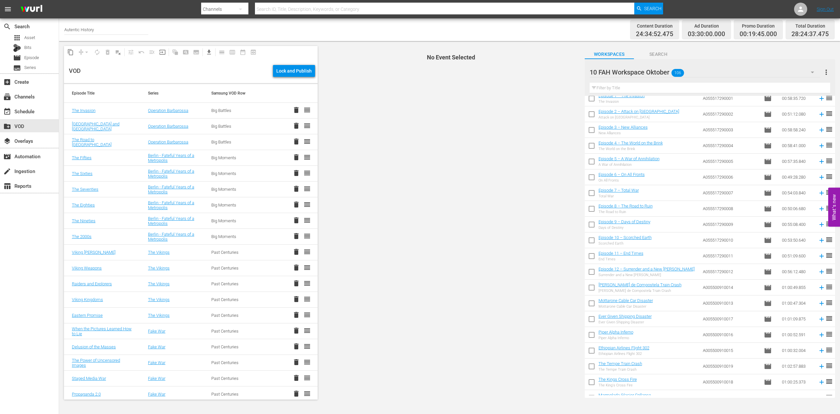
scroll to position [0, 0]
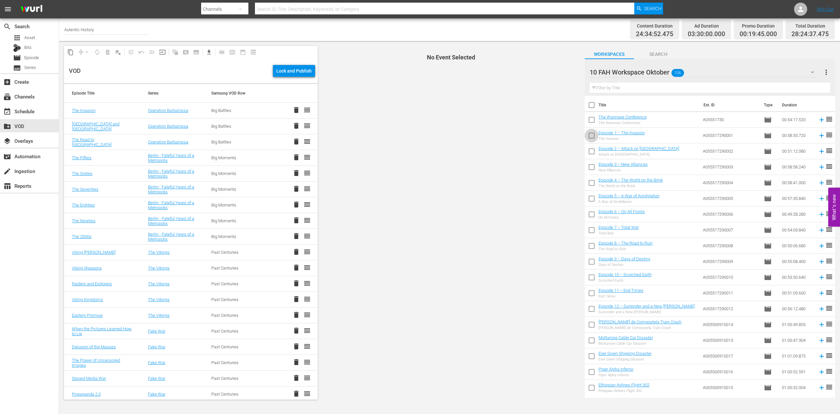
click at [593, 137] on input "checkbox" at bounding box center [592, 137] width 14 height 14
checkbox input "true"
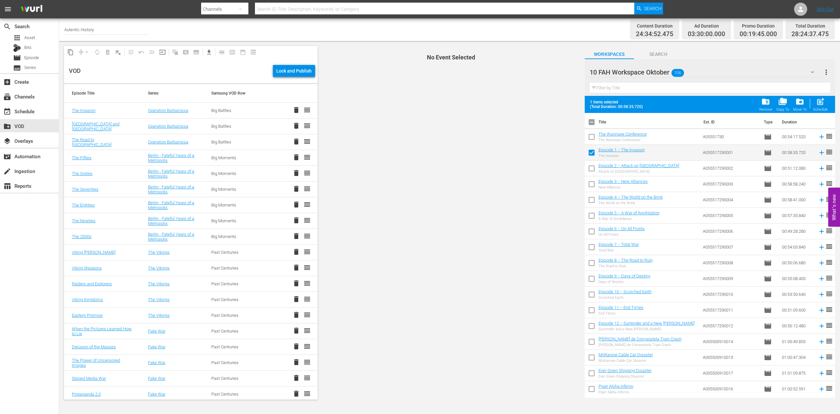
click at [591, 169] on input "checkbox" at bounding box center [592, 170] width 14 height 14
checkbox input "true"
click at [592, 184] on input "checkbox" at bounding box center [592, 186] width 14 height 14
checkbox input "true"
click at [593, 199] on input "checkbox" at bounding box center [592, 201] width 14 height 14
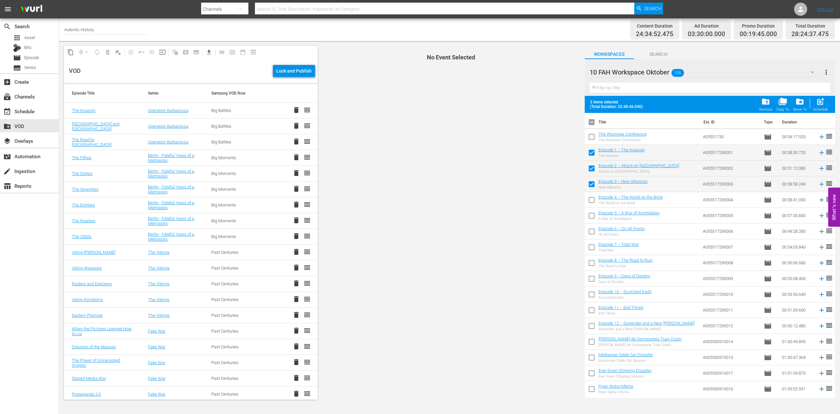
checkbox input "true"
click at [593, 217] on input "checkbox" at bounding box center [592, 217] width 14 height 14
checkbox input "true"
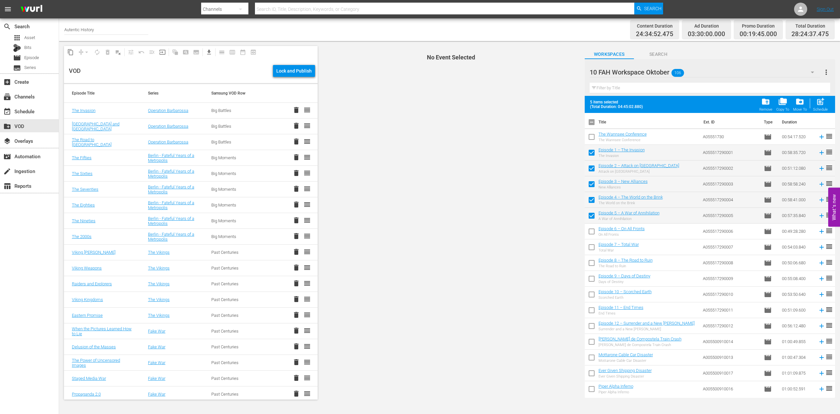
click at [592, 231] on input "checkbox" at bounding box center [592, 233] width 14 height 14
checkbox input "true"
click at [593, 248] on input "checkbox" at bounding box center [592, 249] width 14 height 14
checkbox input "true"
click at [594, 262] on input "checkbox" at bounding box center [592, 264] width 14 height 14
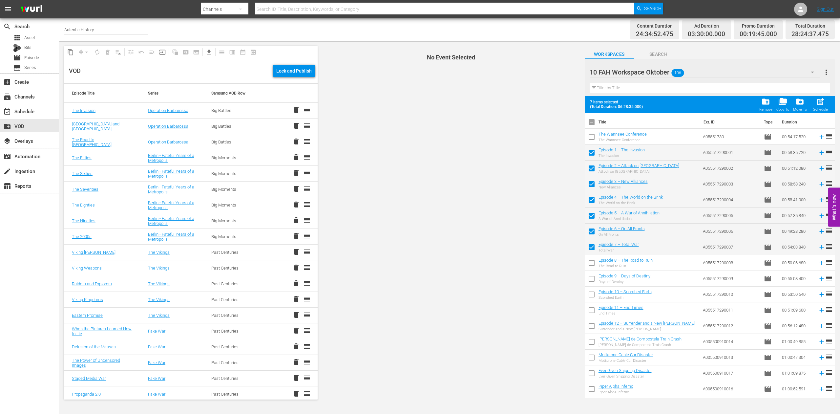
checkbox input "true"
click at [591, 281] on input "checkbox" at bounding box center [592, 280] width 14 height 14
checkbox input "true"
click at [592, 294] on input "checkbox" at bounding box center [592, 296] width 14 height 14
checkbox input "true"
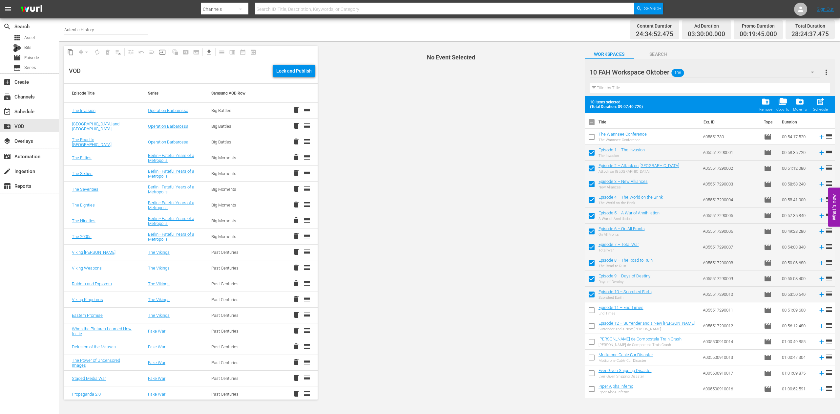
click at [592, 309] on input "checkbox" at bounding box center [592, 312] width 14 height 14
checkbox input "true"
click at [594, 324] on input "checkbox" at bounding box center [592, 327] width 14 height 14
checkbox input "true"
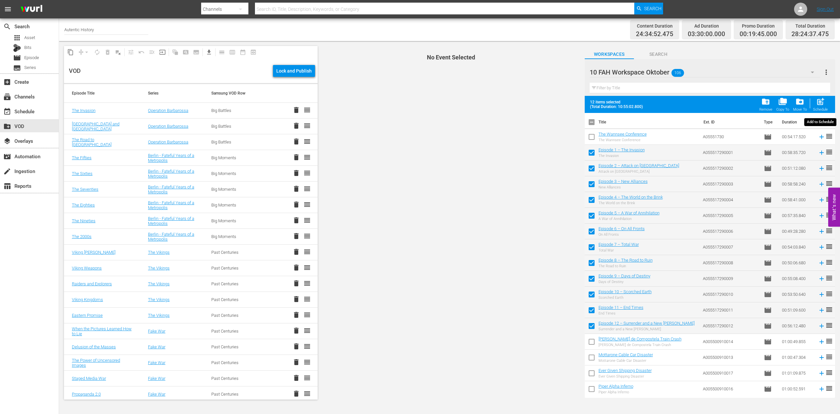
click at [821, 105] on span "post_add" at bounding box center [820, 101] width 9 height 9
checkbox input "false"
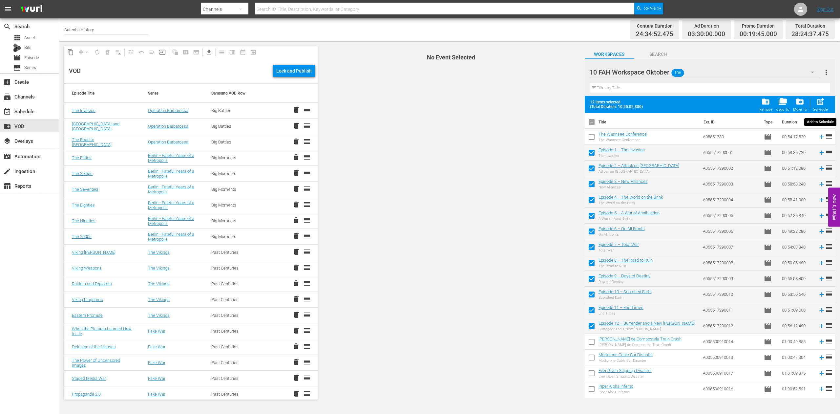
checkbox input "false"
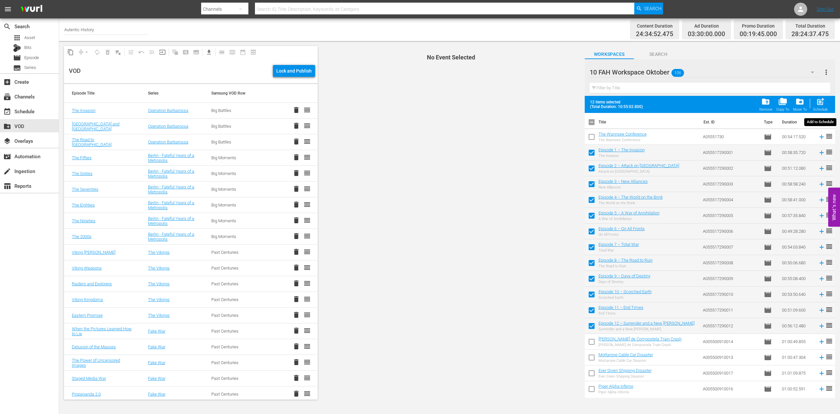
checkbox input "false"
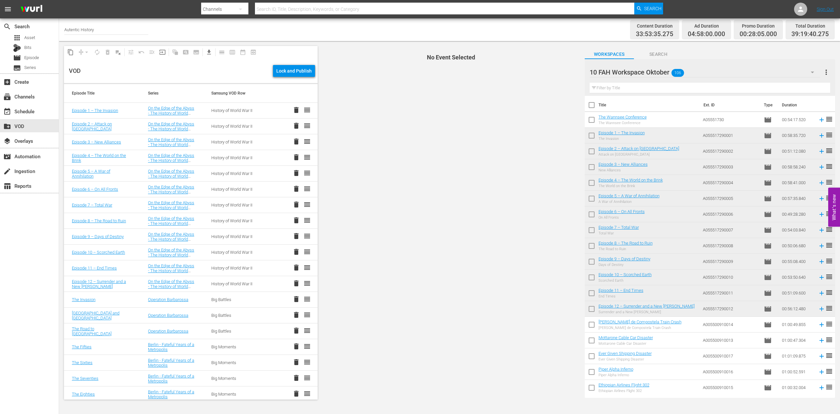
click at [616, 88] on input "text" at bounding box center [710, 88] width 241 height 11
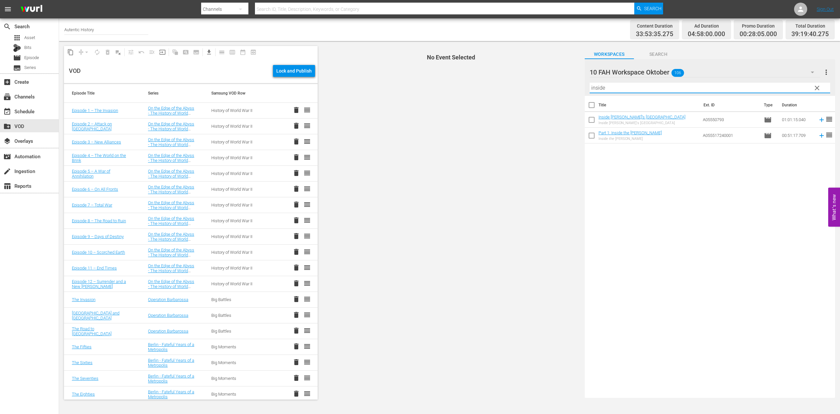
type input "inside"
click at [593, 136] on input "checkbox" at bounding box center [592, 137] width 14 height 14
checkbox input "true"
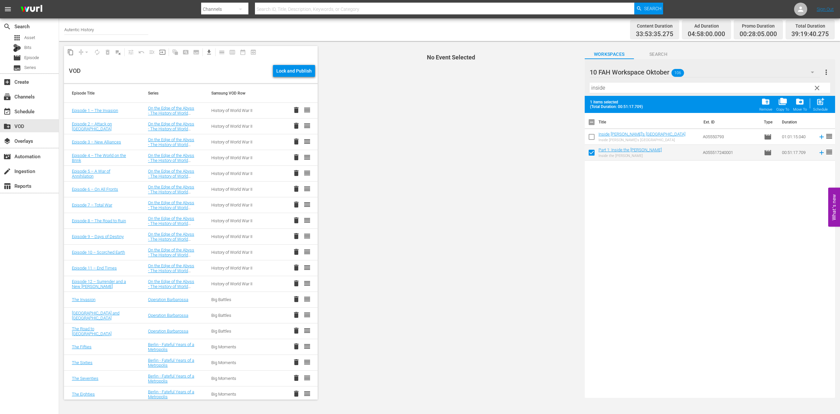
click at [816, 87] on span "clear" at bounding box center [818, 88] width 8 height 8
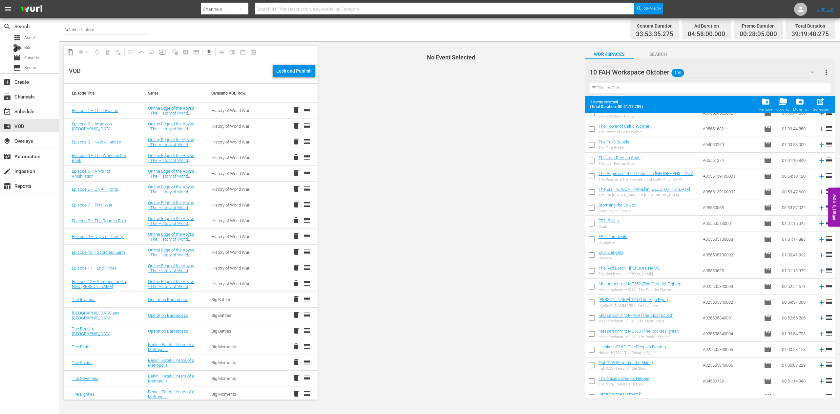
scroll to position [1105, 0]
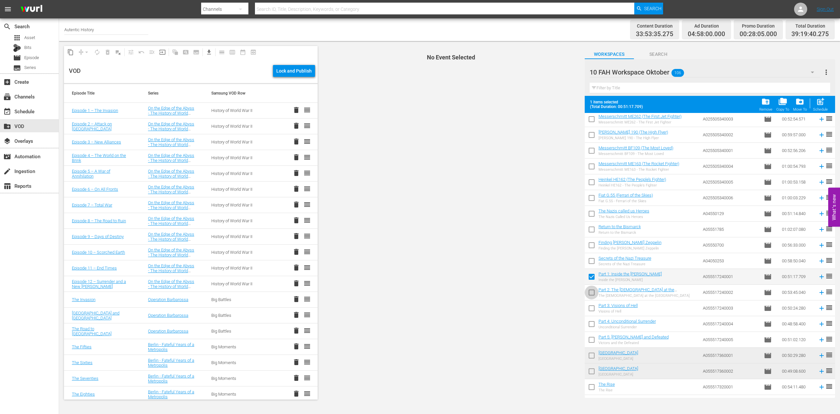
click at [591, 292] on input "checkbox" at bounding box center [592, 294] width 14 height 14
checkbox input "true"
drag, startPoint x: 592, startPoint y: 310, endPoint x: 593, endPoint y: 321, distance: 11.2
click at [593, 310] on input "checkbox" at bounding box center [592, 310] width 14 height 14
checkbox input "true"
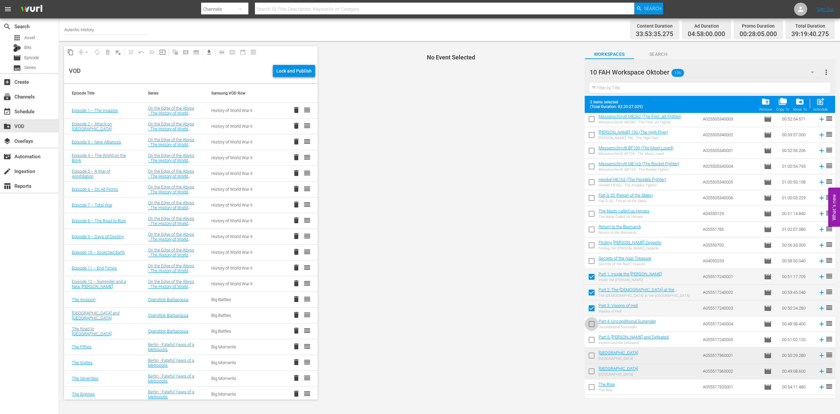
click at [592, 324] on input "checkbox" at bounding box center [592, 325] width 14 height 14
checkbox input "true"
click at [594, 339] on input "checkbox" at bounding box center [592, 341] width 14 height 14
checkbox input "true"
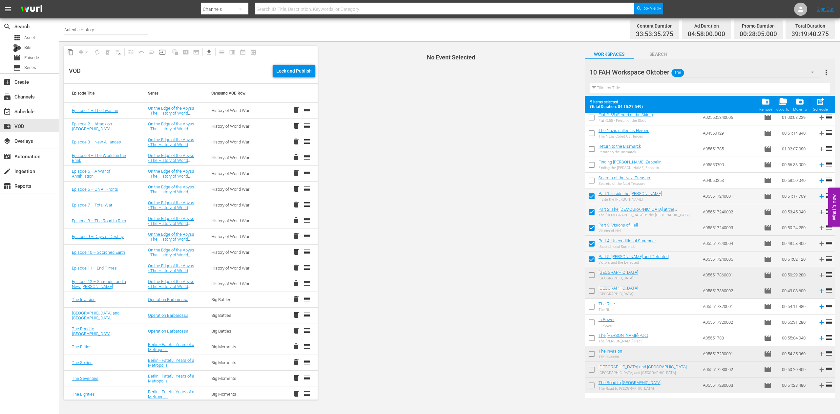
scroll to position [1206, 0]
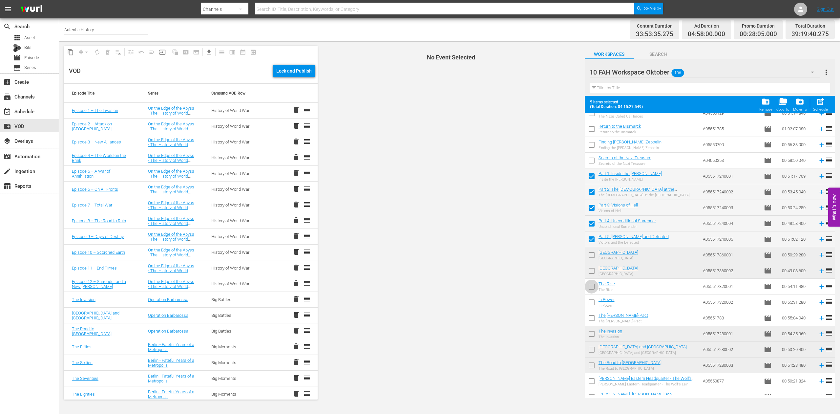
click at [593, 287] on input "checkbox" at bounding box center [592, 288] width 14 height 14
checkbox input "true"
click at [592, 302] on input "checkbox" at bounding box center [592, 304] width 14 height 14
checkbox input "true"
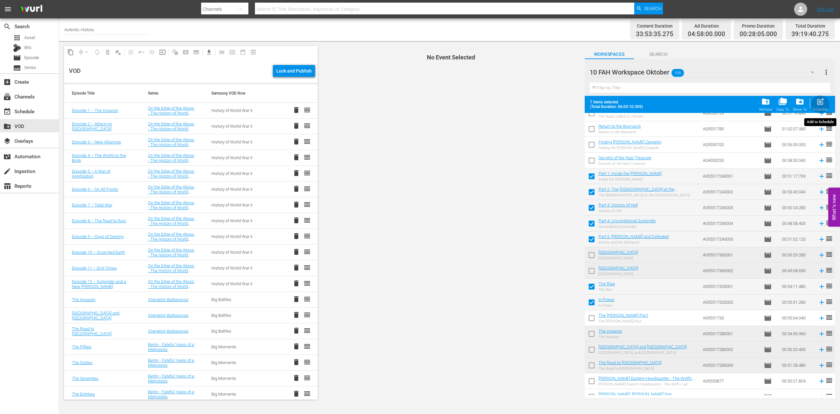
click at [819, 105] on span "post_add" at bounding box center [820, 101] width 9 height 9
checkbox input "false"
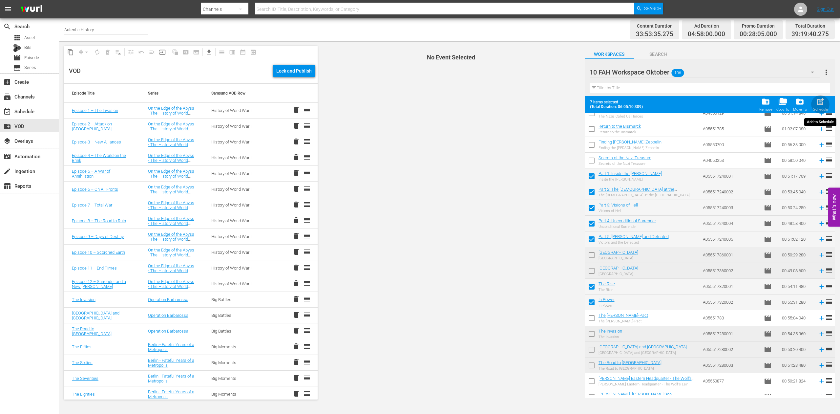
checkbox input "false"
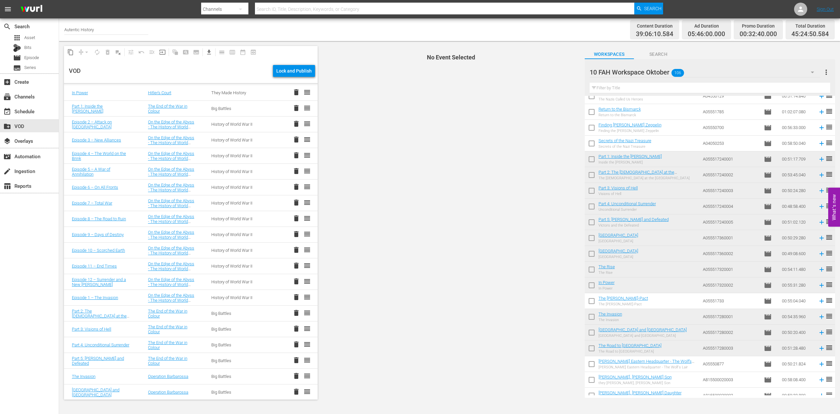
scroll to position [0, 0]
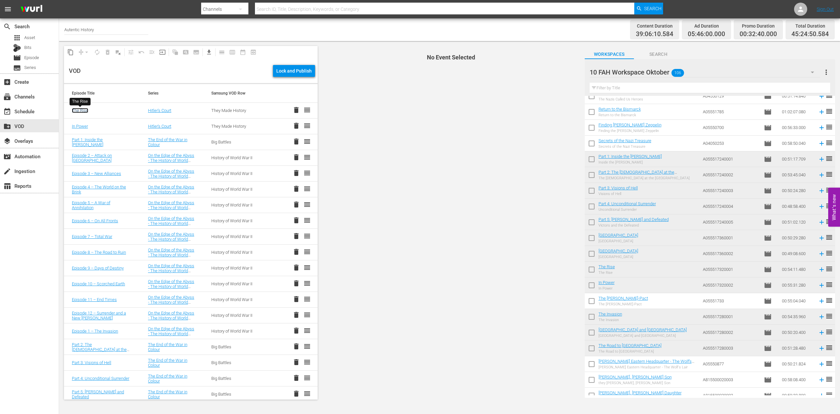
click at [83, 109] on link "The Rise" at bounding box center [80, 110] width 16 height 5
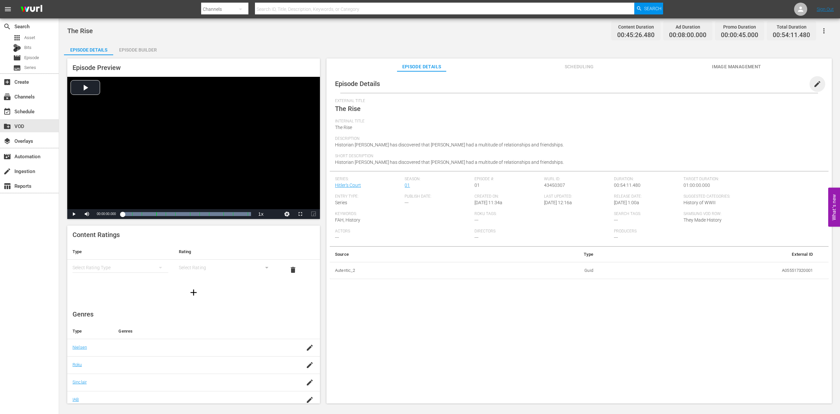
click at [814, 85] on span "edit" at bounding box center [818, 84] width 8 height 8
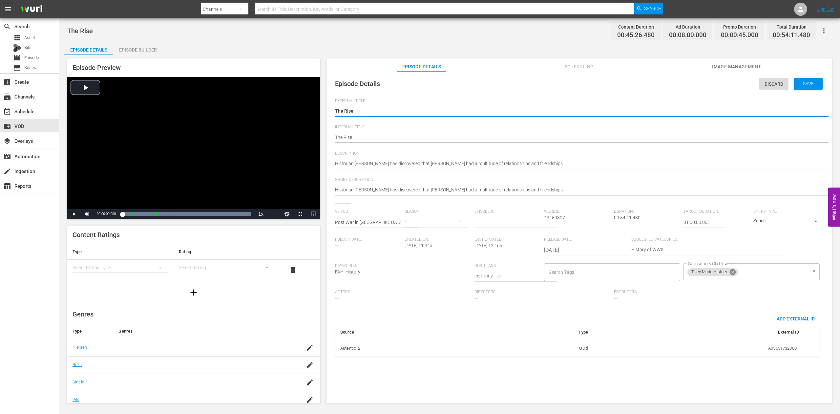
click at [730, 275] on icon at bounding box center [733, 272] width 6 height 6
type textarea "hThe Rise"
type textarea "hiThe Rise"
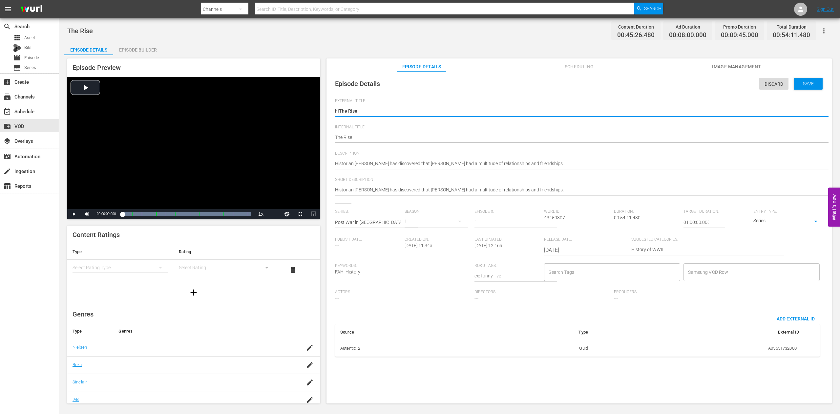
type textarea "hisThe Rise"
type textarea "histThe Rise"
type textarea "histoThe Rise"
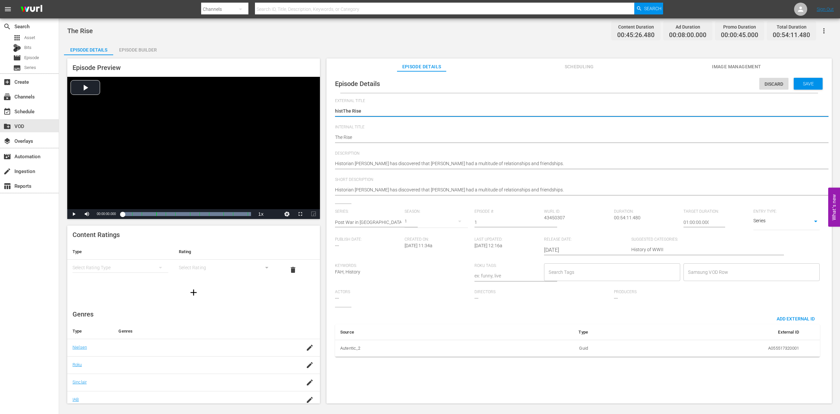
type textarea "histoThe Rise"
type textarea "histThe Rise"
type textarea "hisThe Rise"
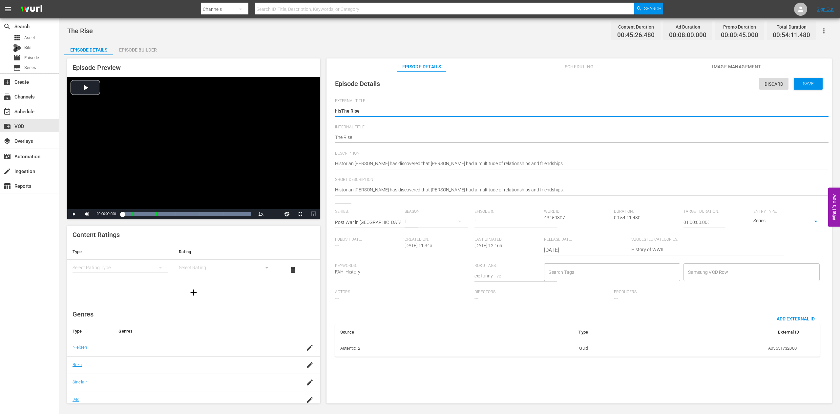
type textarea "hiThe Rise"
type textarea "hThe Rise"
type textarea "The Rise"
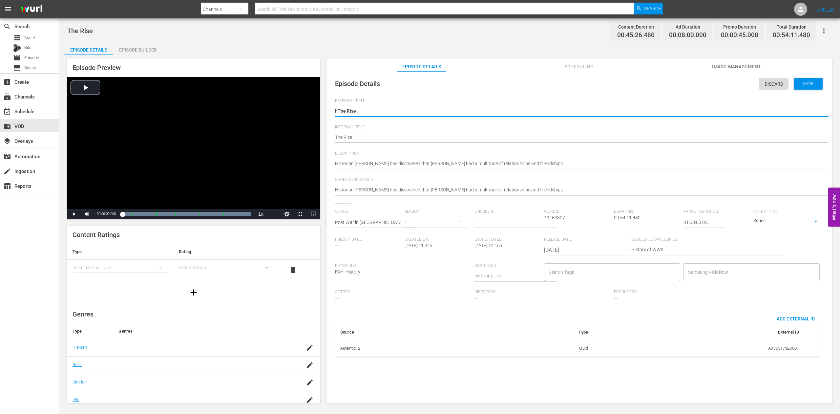
type textarea "The Rise"
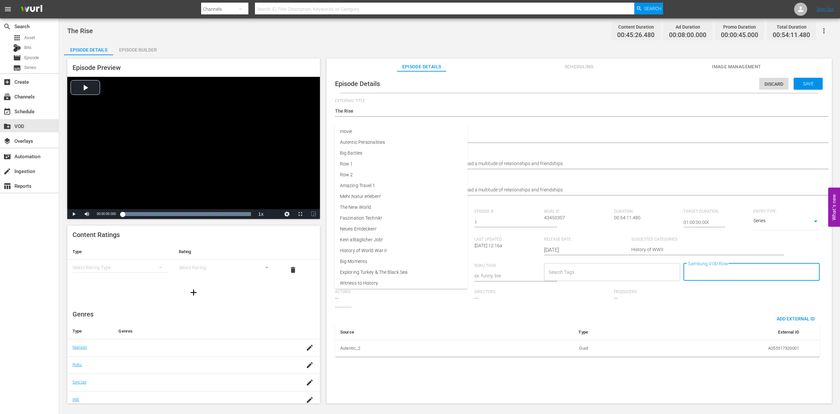
click at [687, 278] on input "Samsung VOD Row" at bounding box center [747, 272] width 120 height 12
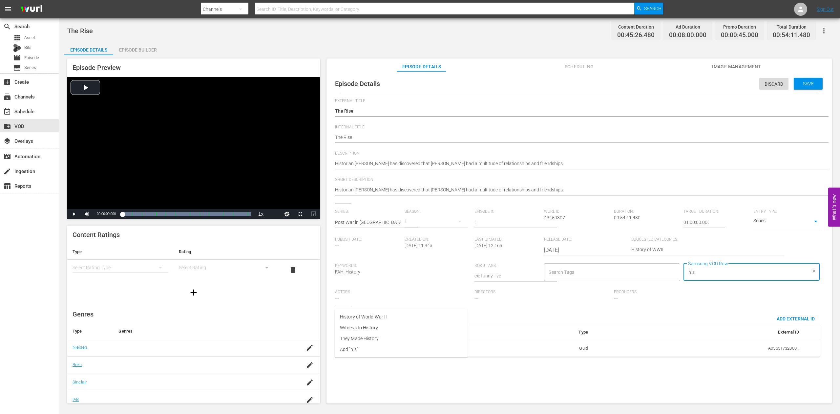
type input "hist"
click at [356, 318] on span "History of World War II" at bounding box center [363, 317] width 47 height 7
click at [798, 84] on span "Save" at bounding box center [808, 83] width 21 height 5
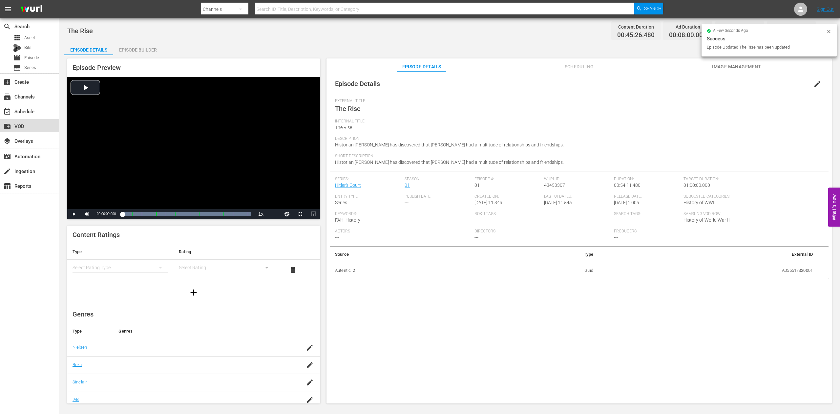
click at [24, 128] on div "create_new_folder VOD" at bounding box center [18, 125] width 37 height 6
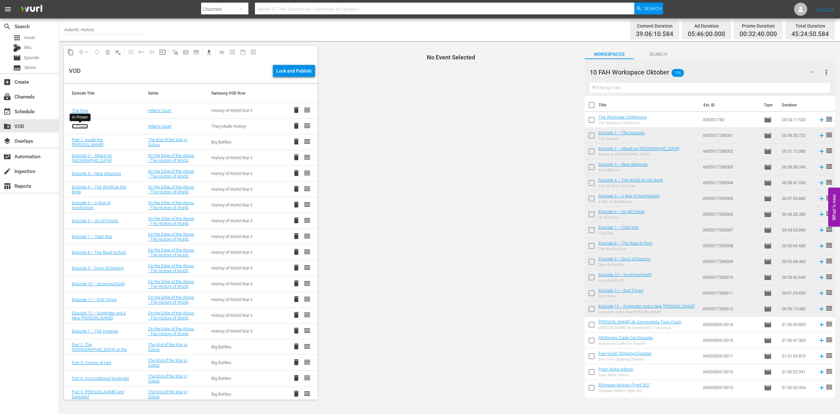
click at [79, 126] on link "In Power" at bounding box center [80, 126] width 16 height 5
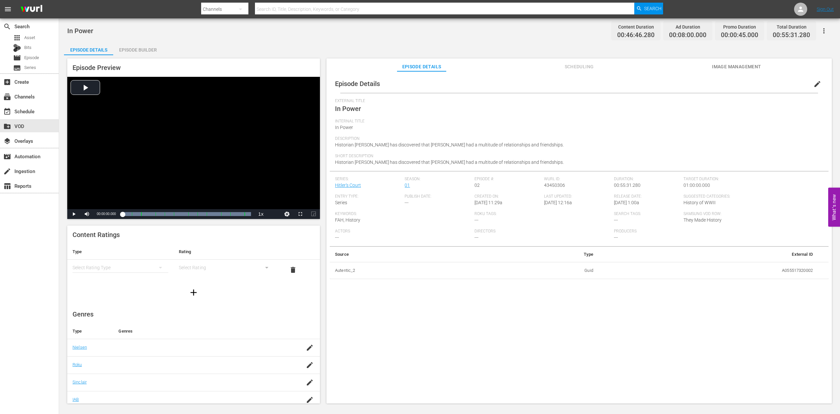
click at [814, 84] on span "edit" at bounding box center [818, 84] width 8 height 8
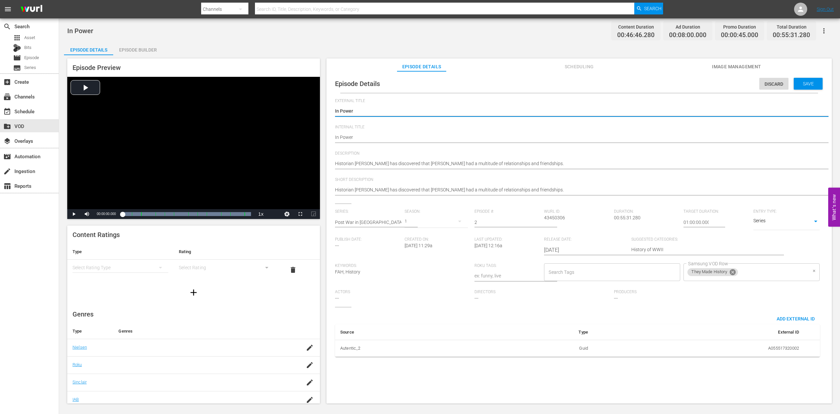
click at [730, 275] on icon at bounding box center [733, 272] width 6 height 6
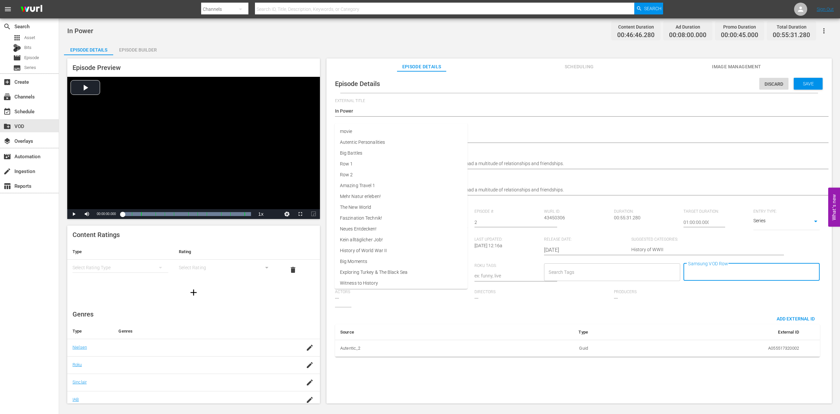
click at [687, 278] on input "Samsung VOD Row" at bounding box center [747, 272] width 120 height 12
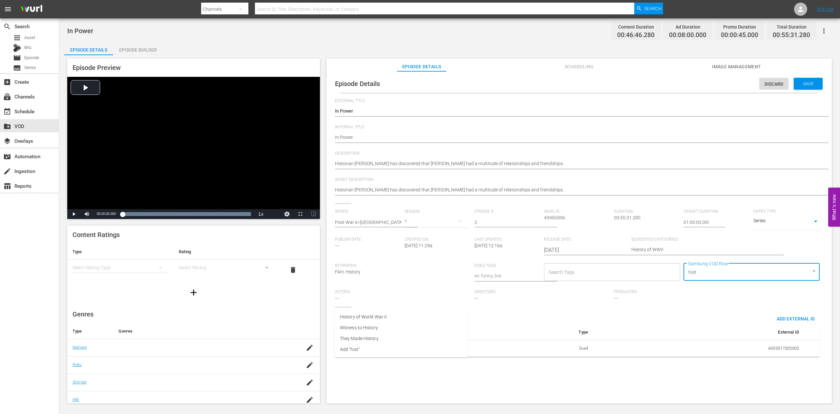
type input "histo"
click at [368, 317] on span "History of World War II" at bounding box center [363, 317] width 47 height 7
click at [802, 84] on span "Save" at bounding box center [808, 83] width 21 height 5
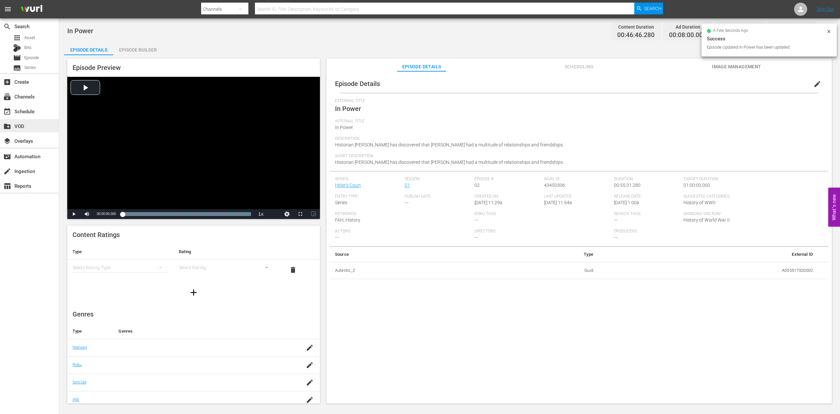
click at [19, 126] on div "create_new_folder VOD" at bounding box center [18, 125] width 37 height 6
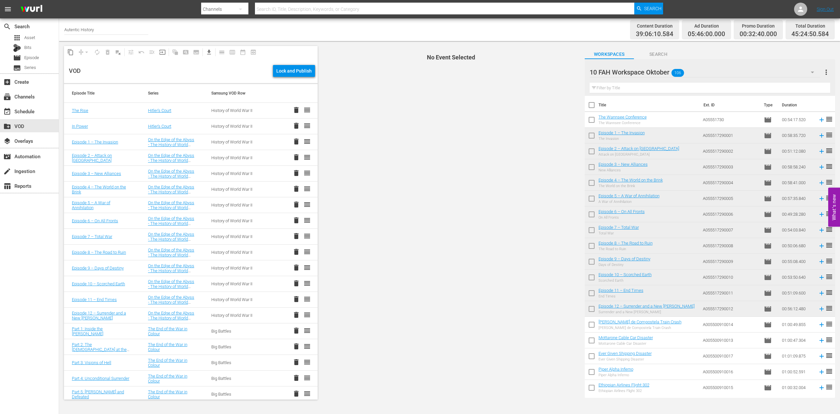
click at [593, 119] on input "checkbox" at bounding box center [592, 121] width 14 height 14
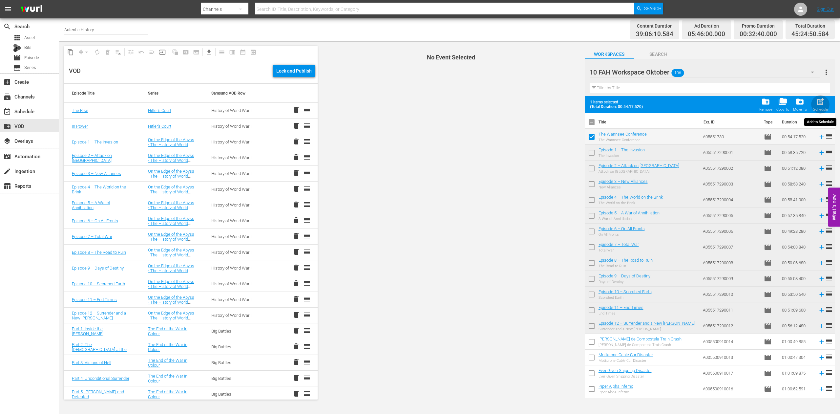
click at [823, 99] on span "post_add" at bounding box center [820, 101] width 9 height 9
checkbox input "false"
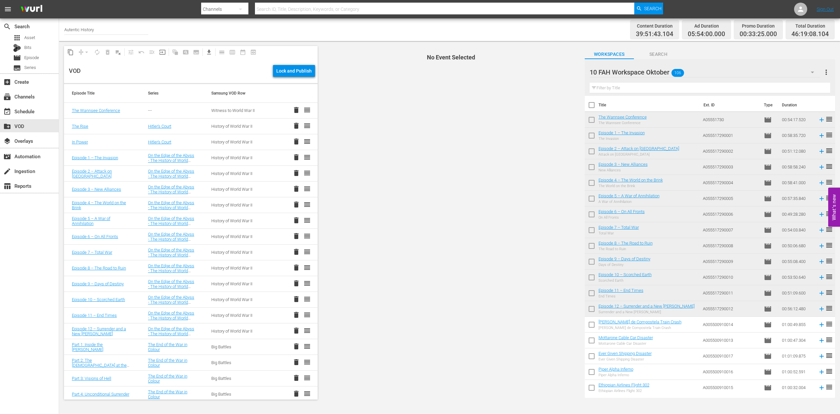
click at [663, 374] on td "Piper Alpha Inferno Piper Alpha Inferno" at bounding box center [650, 372] width 102 height 16
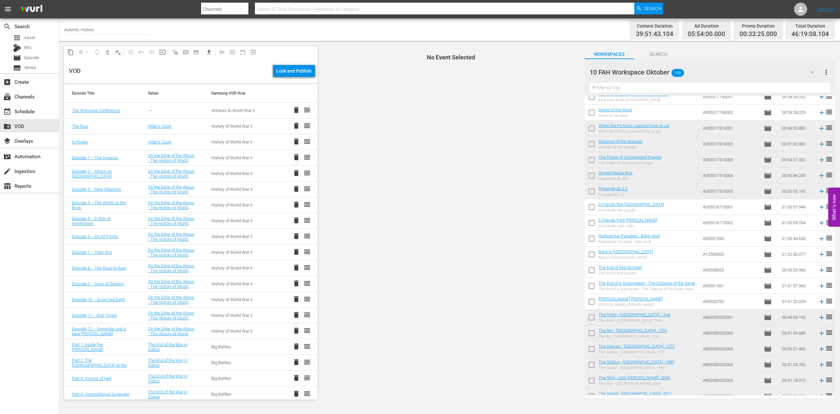
scroll to position [406, 0]
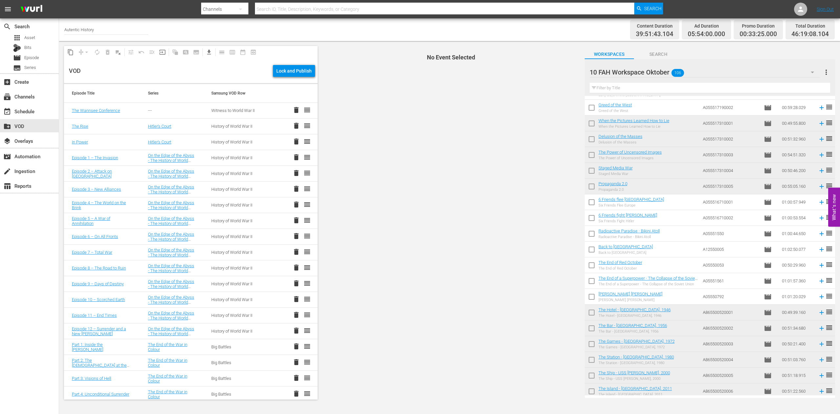
click at [812, 71] on icon "button" at bounding box center [813, 72] width 8 height 8
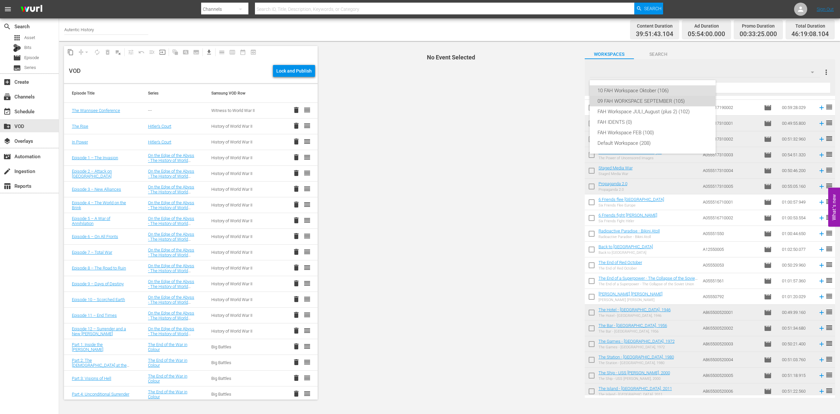
click at [622, 101] on div "09 FAH WORKSPACE SEPTEMBER (105)" at bounding box center [653, 101] width 110 height 11
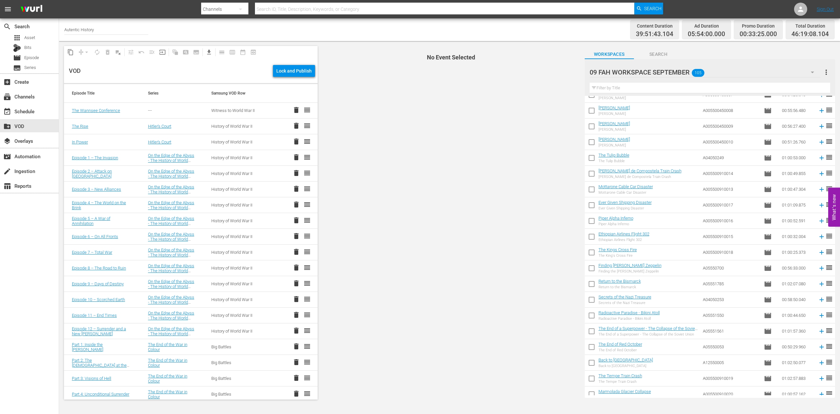
scroll to position [301, 0]
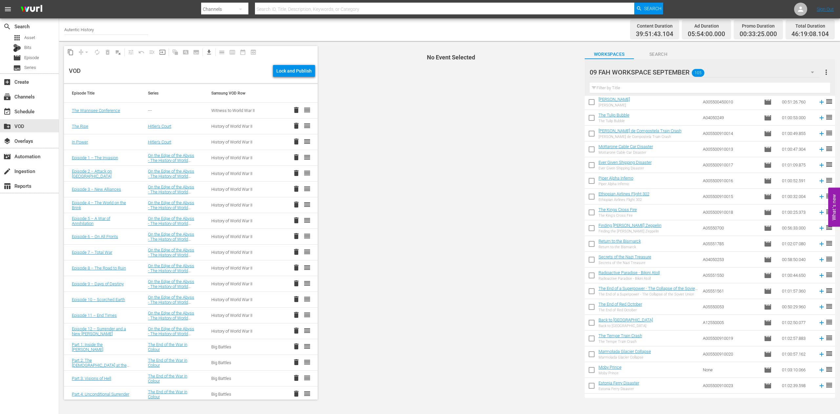
click at [591, 275] on input "checkbox" at bounding box center [592, 277] width 14 height 14
checkbox input "true"
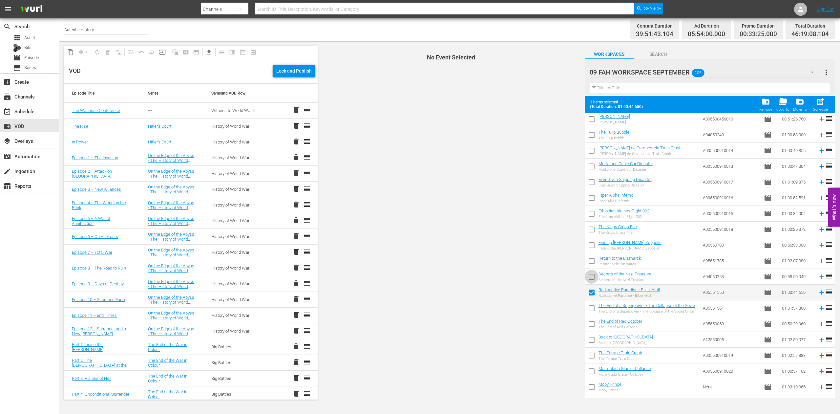
click at [593, 275] on input "checkbox" at bounding box center [592, 278] width 14 height 14
checkbox input "true"
click at [591, 261] on input "checkbox" at bounding box center [592, 262] width 14 height 14
checkbox input "true"
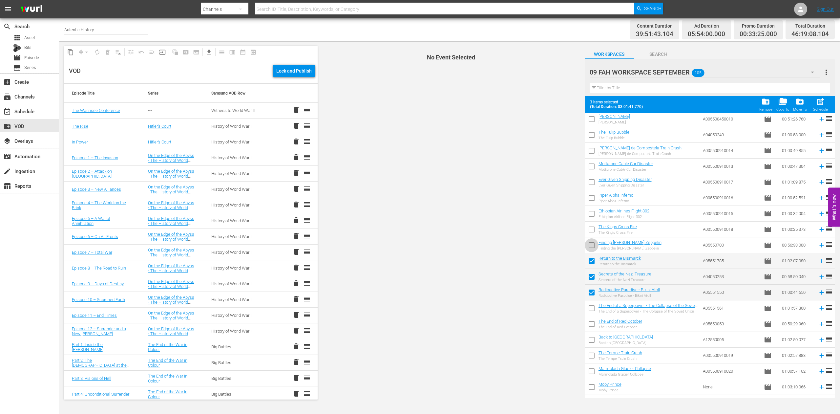
click at [592, 246] on input "checkbox" at bounding box center [592, 247] width 14 height 14
checkbox input "true"
click at [593, 310] on input "checkbox" at bounding box center [592, 310] width 14 height 14
checkbox input "true"
click at [591, 324] on input "checkbox" at bounding box center [592, 325] width 14 height 14
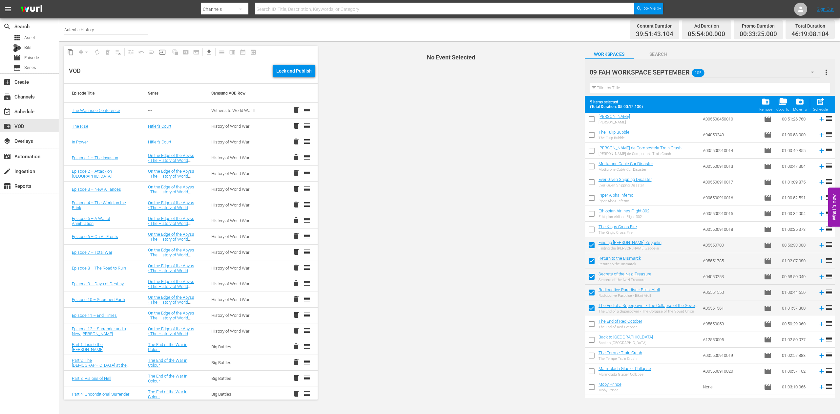
checkbox input "true"
click at [591, 339] on input "checkbox" at bounding box center [592, 341] width 14 height 14
checkbox input "true"
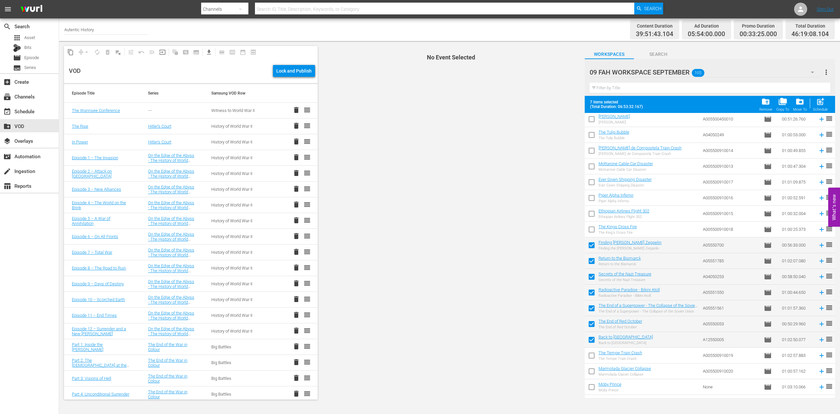
click at [592, 134] on input "checkbox" at bounding box center [592, 136] width 14 height 14
checkbox input "true"
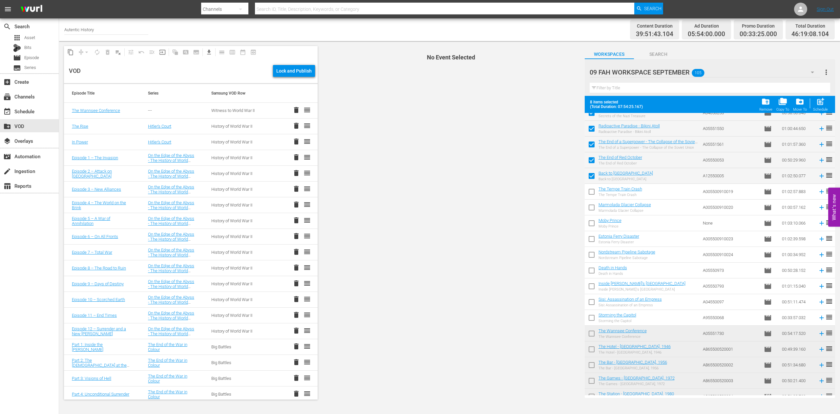
scroll to position [469, 0]
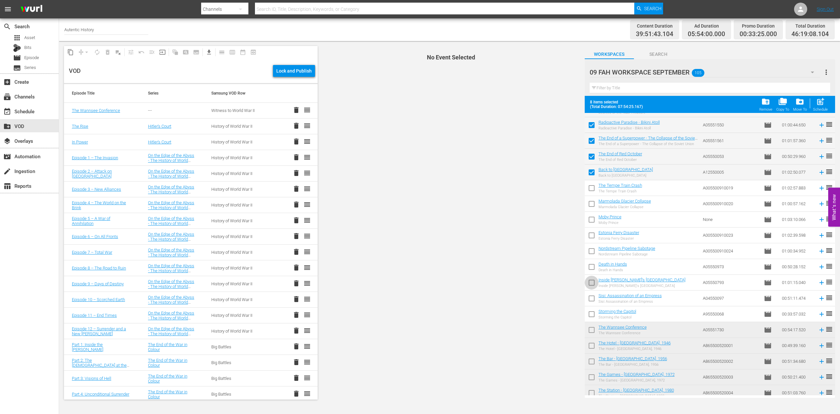
click at [591, 283] on input "checkbox" at bounding box center [592, 284] width 14 height 14
checkbox input "true"
click at [592, 300] on input "checkbox" at bounding box center [592, 300] width 14 height 14
checkbox input "true"
click at [592, 317] on input "checkbox" at bounding box center [592, 316] width 14 height 14
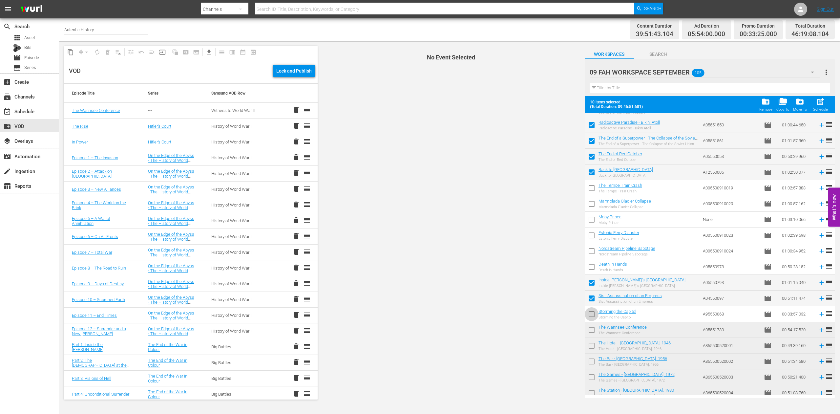
checkbox input "true"
click at [593, 267] on input "checkbox" at bounding box center [592, 268] width 14 height 14
checkbox input "true"
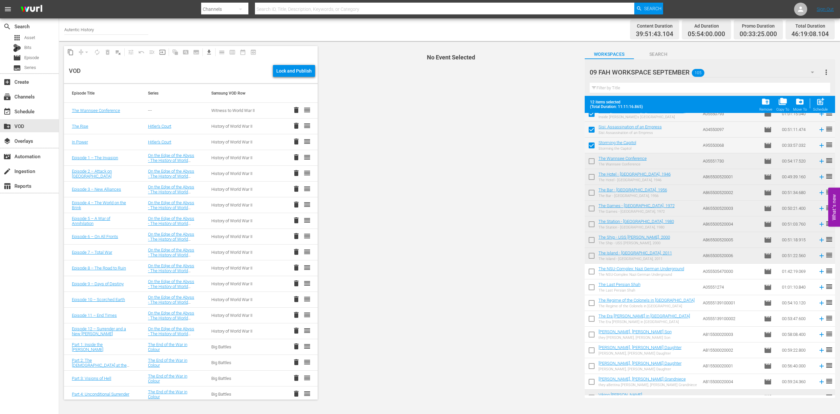
scroll to position [670, 0]
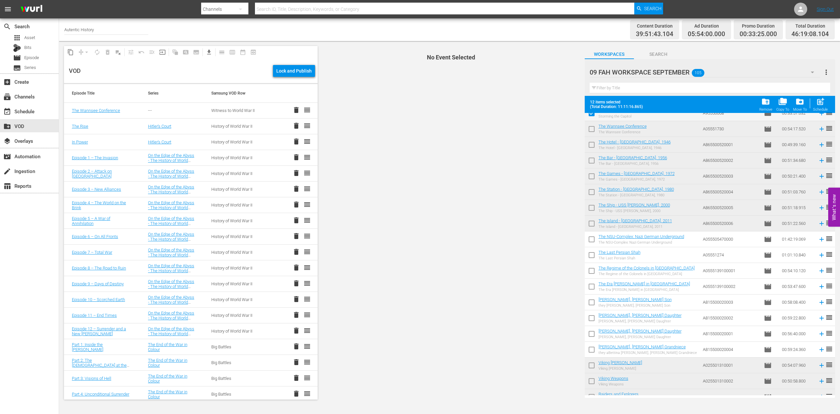
click at [594, 239] on input "checkbox" at bounding box center [592, 241] width 14 height 14
checkbox input "true"
click at [593, 256] on input "checkbox" at bounding box center [592, 257] width 14 height 14
checkbox input "true"
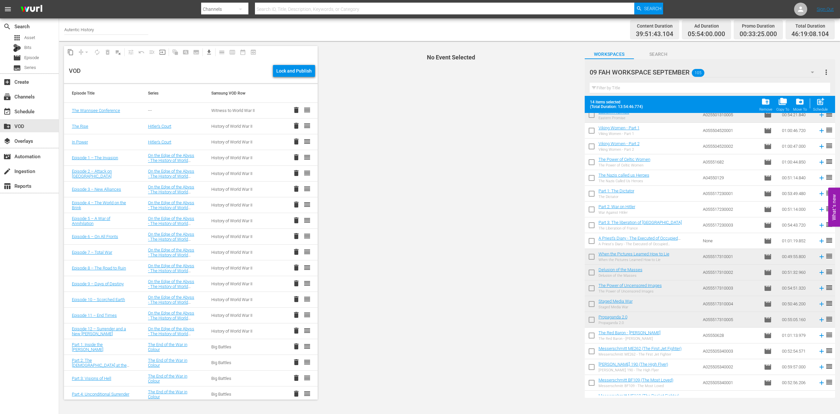
scroll to position [996, 0]
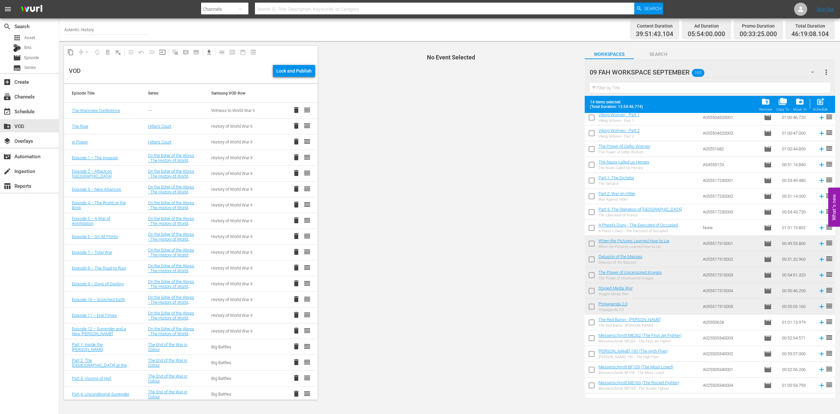
click at [593, 324] on input "checkbox" at bounding box center [592, 324] width 14 height 14
checkbox input "true"
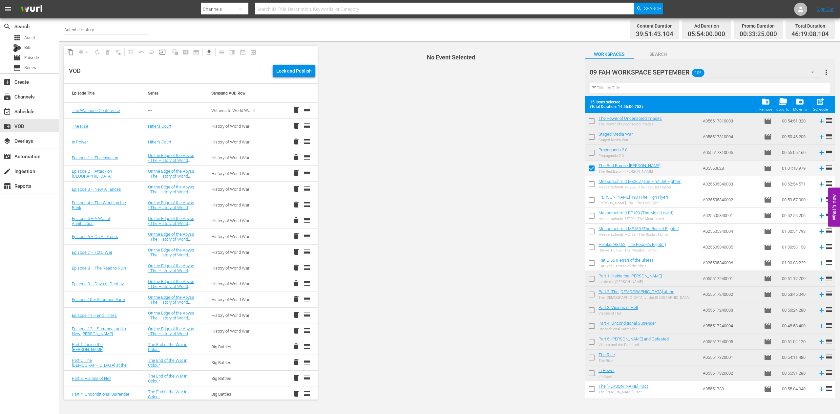
scroll to position [1168, 0]
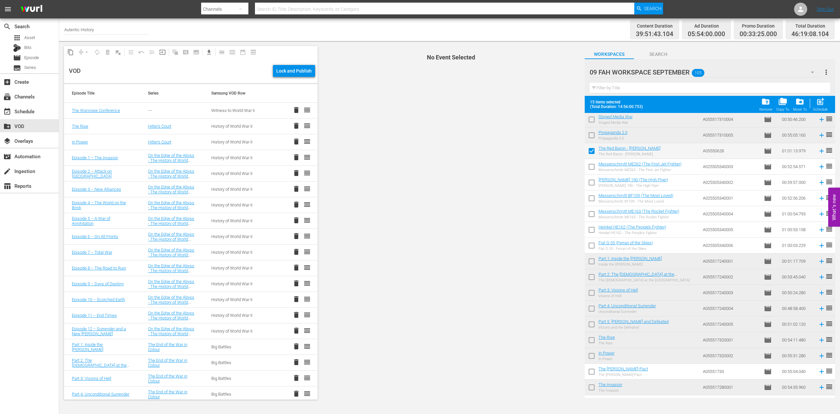
click at [591, 371] on input "checkbox" at bounding box center [592, 373] width 14 height 14
checkbox input "true"
click at [822, 103] on span "post_add" at bounding box center [820, 101] width 9 height 9
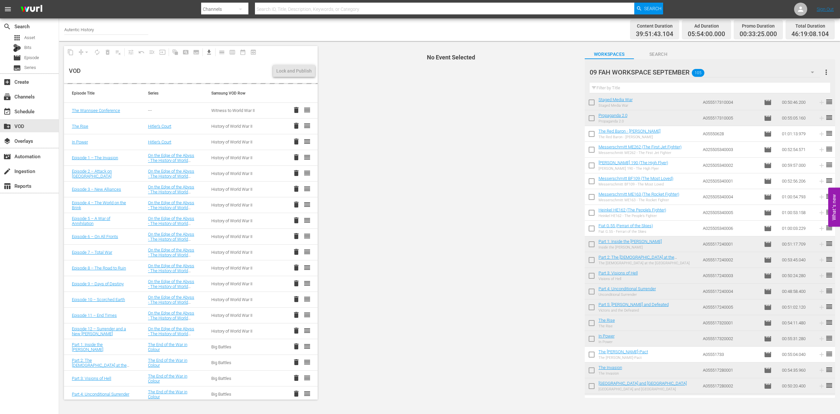
checkbox input "false"
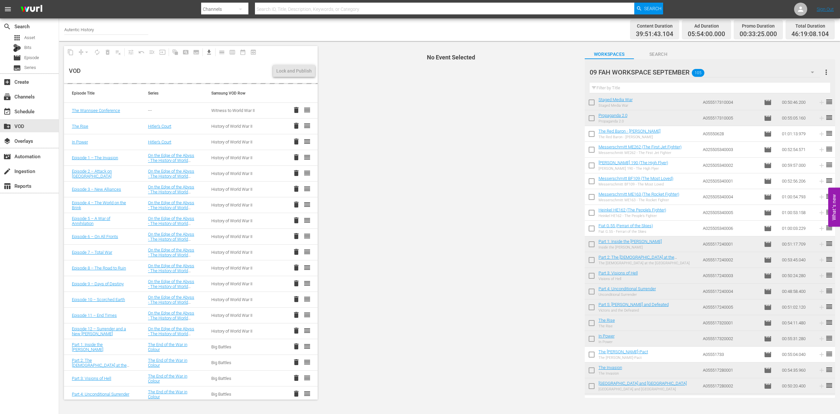
checkbox input "false"
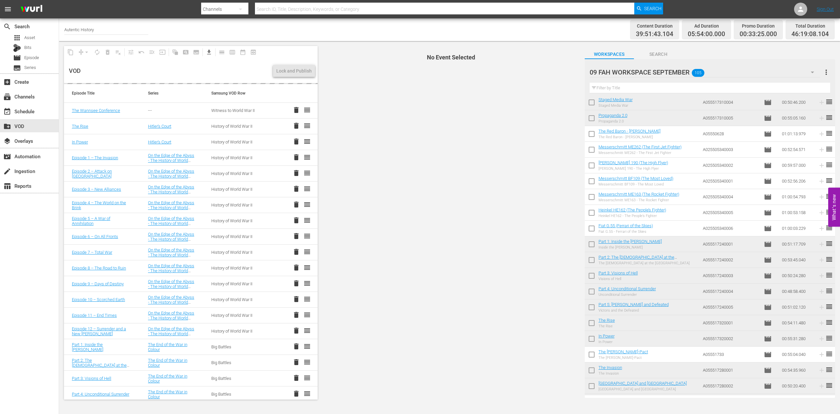
checkbox input "false"
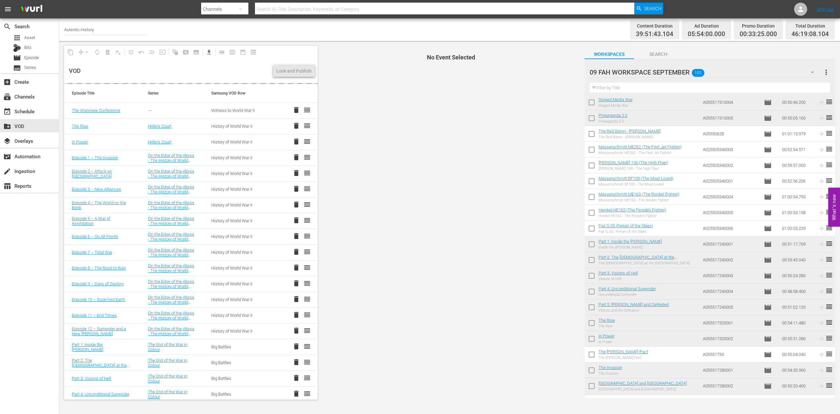
checkbox input "false"
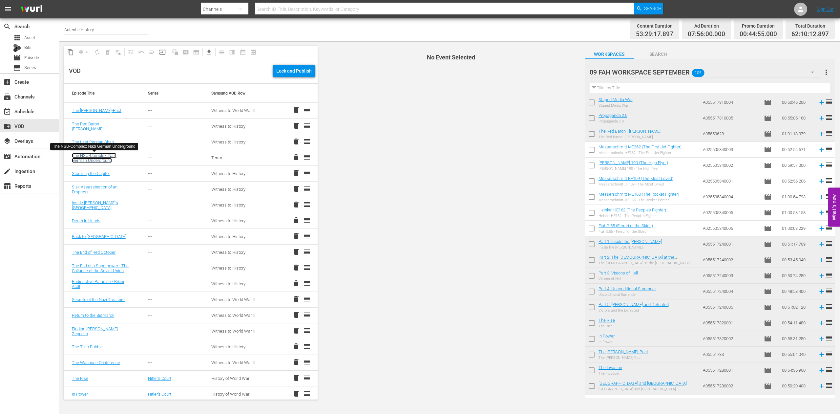
click at [90, 157] on link "The NSU-Complex: Nazi German Underground" at bounding box center [94, 158] width 45 height 10
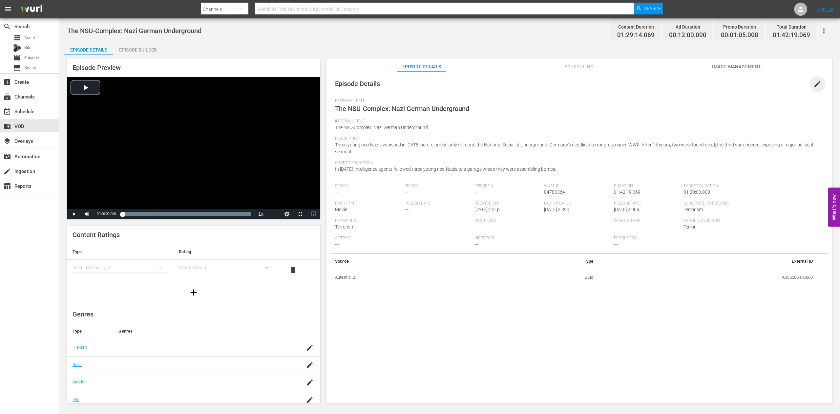
click at [814, 85] on span "edit" at bounding box center [818, 84] width 8 height 8
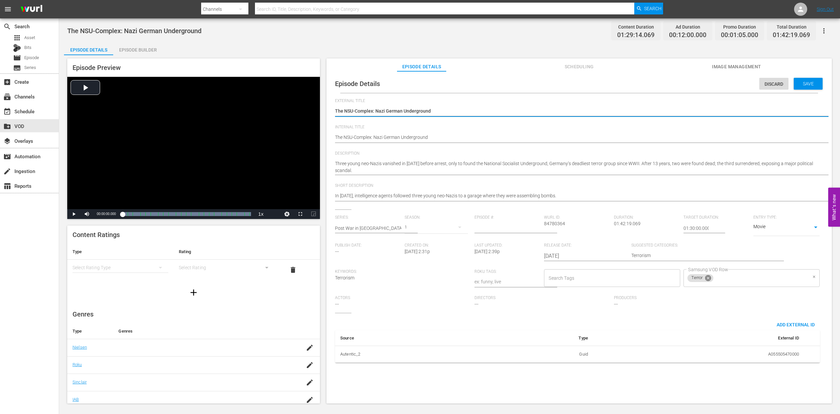
click at [706, 281] on icon at bounding box center [709, 278] width 6 height 6
click at [687, 284] on input "Samsung VOD Row" at bounding box center [747, 278] width 120 height 12
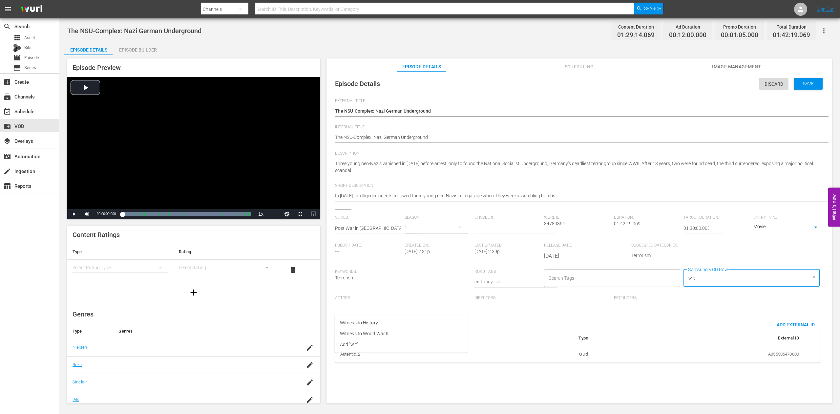
type input "witn"
click at [370, 324] on span "Witness to History" at bounding box center [359, 322] width 38 height 7
click at [798, 86] on span "Save" at bounding box center [808, 83] width 21 height 5
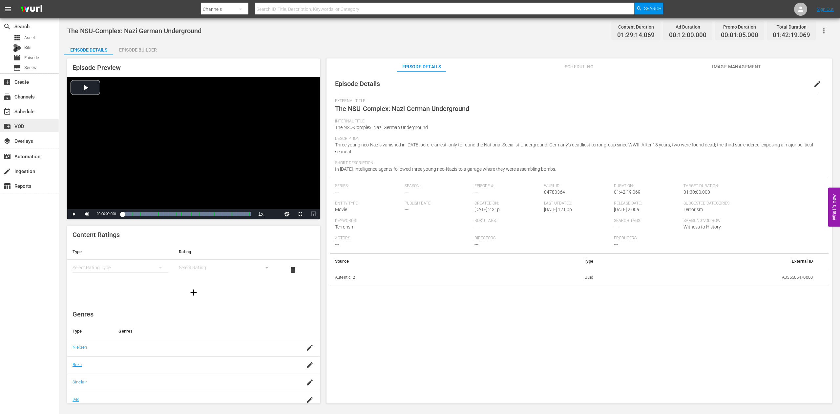
click at [20, 127] on div "create_new_folder VOD" at bounding box center [18, 125] width 37 height 6
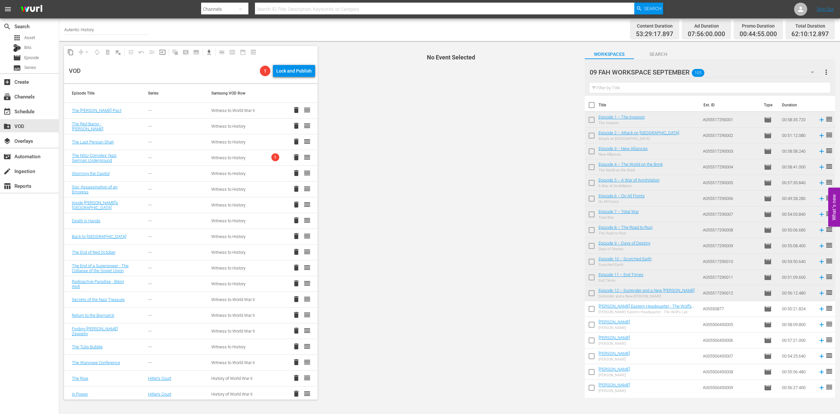
click at [293, 156] on span "delete" at bounding box center [297, 157] width 8 height 8
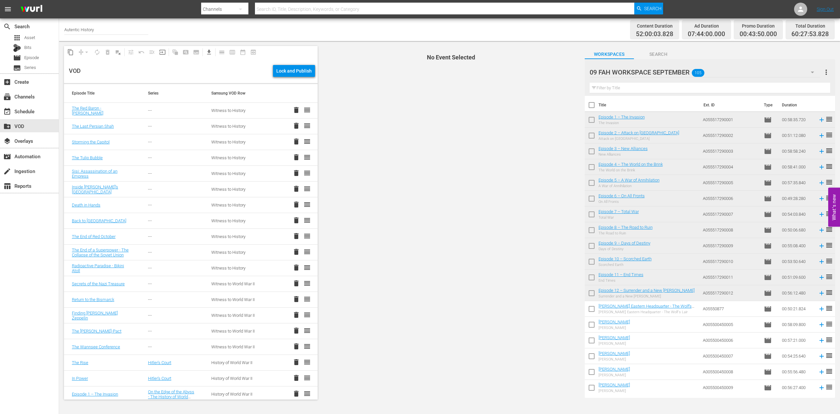
click at [657, 200] on td "Episode 6 – On All Fronts On All Fronts" at bounding box center [650, 199] width 102 height 16
click at [592, 308] on input "checkbox" at bounding box center [592, 310] width 14 height 14
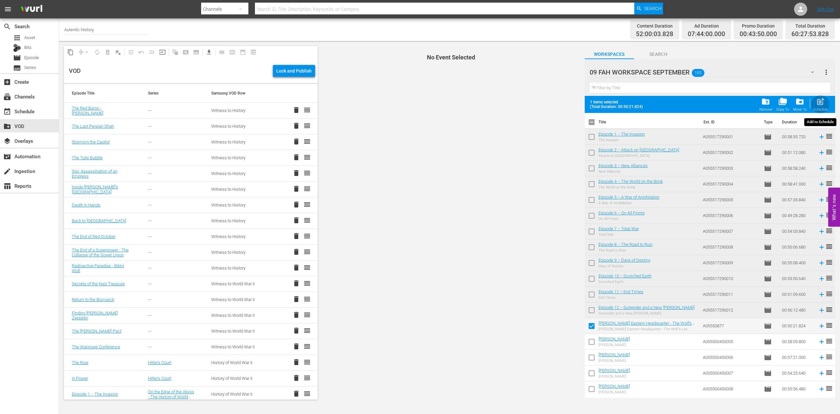
click at [821, 102] on span "post_add" at bounding box center [820, 101] width 9 height 9
checkbox input "false"
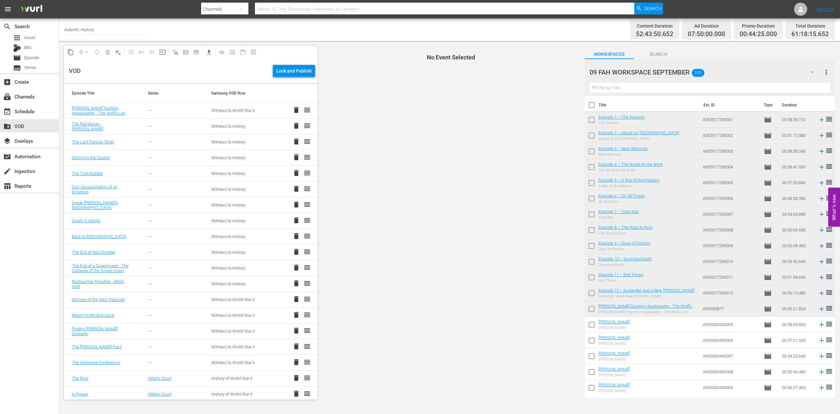
click at [303, 112] on span "reorder" at bounding box center [307, 110] width 8 height 8
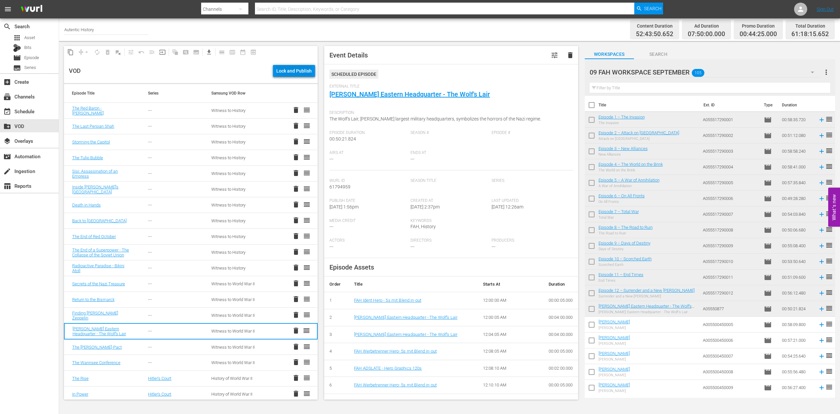
click at [291, 71] on div "Lock and Publish" at bounding box center [293, 71] width 35 height 12
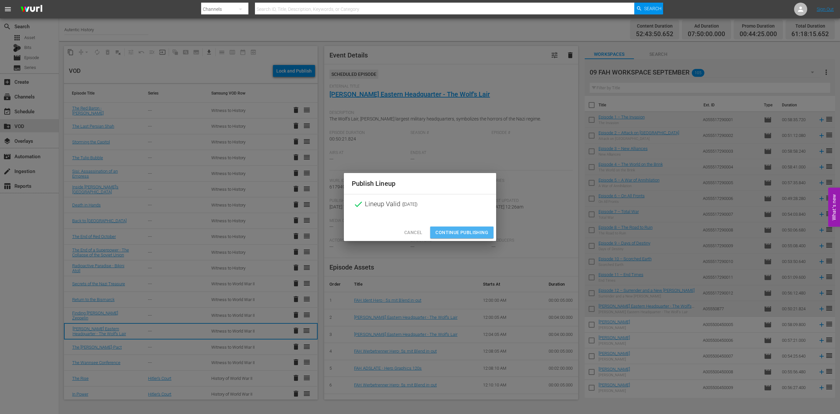
click at [451, 232] on span "Continue Publishing" at bounding box center [462, 232] width 53 height 8
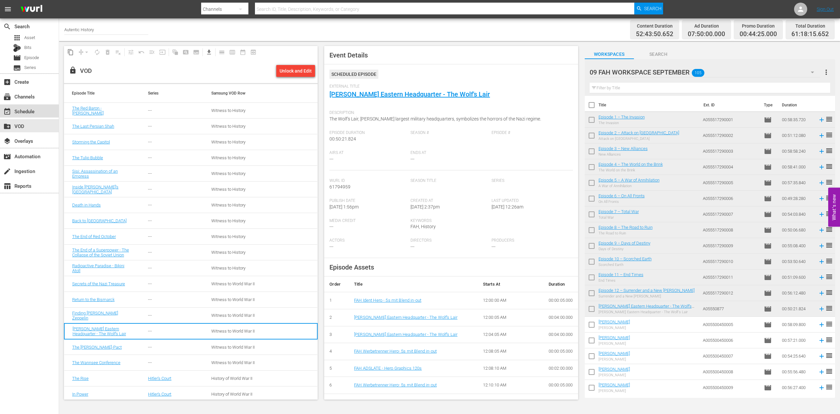
click at [24, 111] on div "event_available Schedule" at bounding box center [18, 110] width 37 height 6
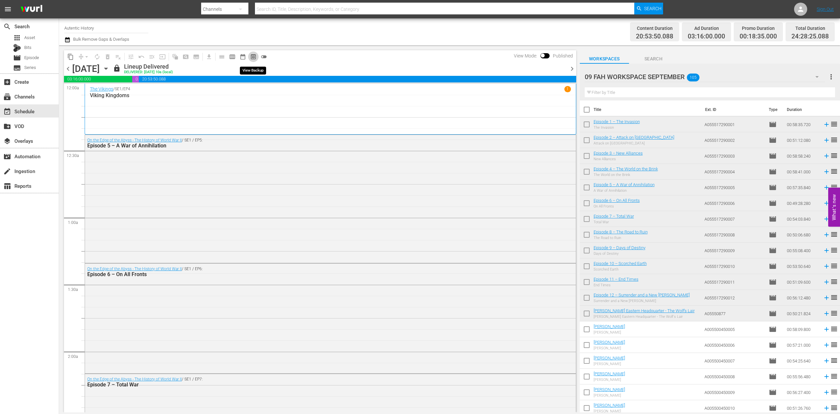
click at [252, 57] on span "preview_outlined" at bounding box center [253, 57] width 7 height 7
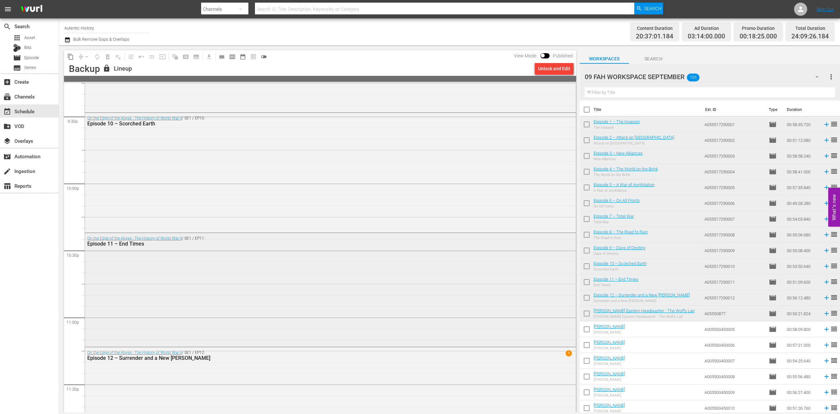
scroll to position [2907, 0]
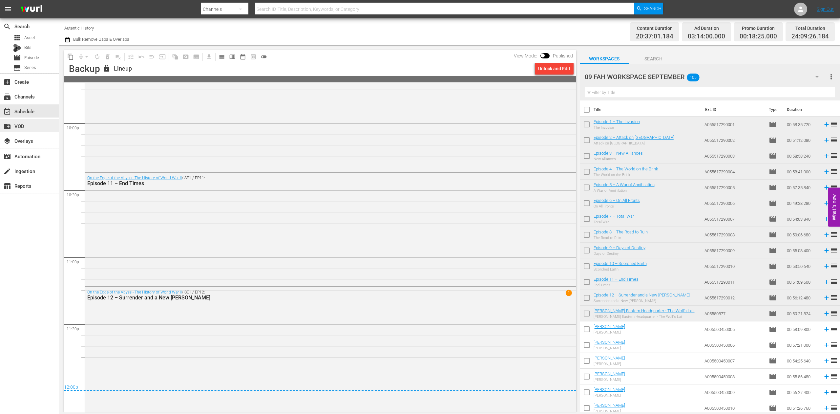
click at [21, 126] on div "create_new_folder VOD" at bounding box center [18, 125] width 37 height 6
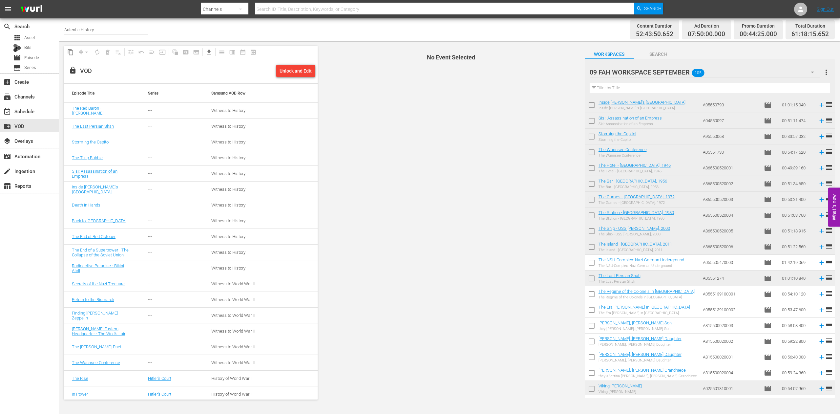
scroll to position [641, 0]
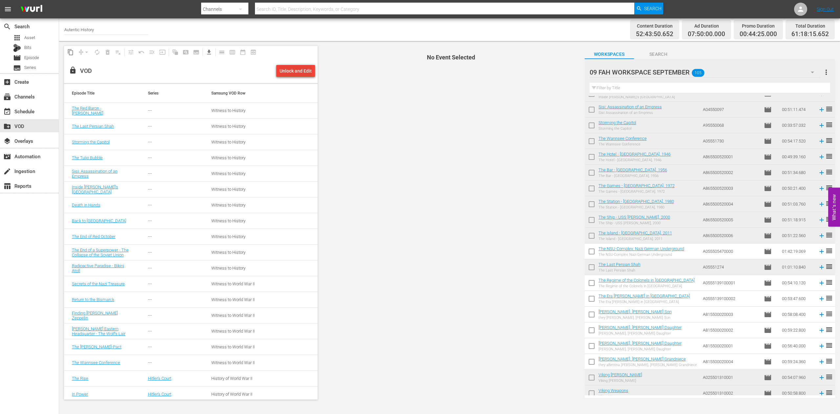
click at [284, 72] on div "Unlock and Edit" at bounding box center [296, 71] width 32 height 12
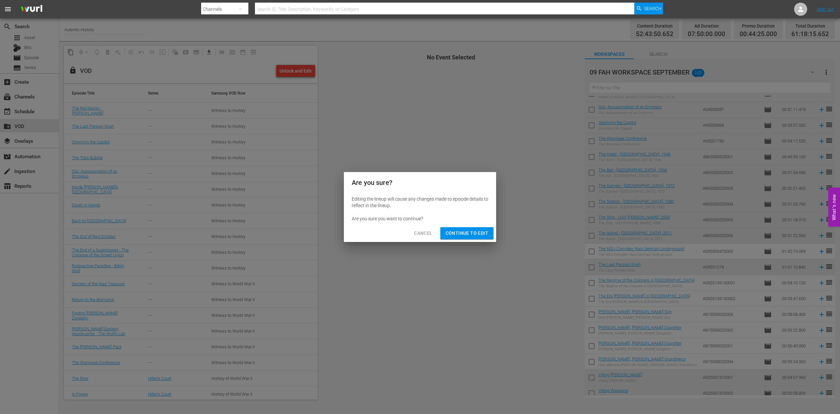
click at [465, 232] on span "Continue to Edit" at bounding box center [467, 233] width 43 height 8
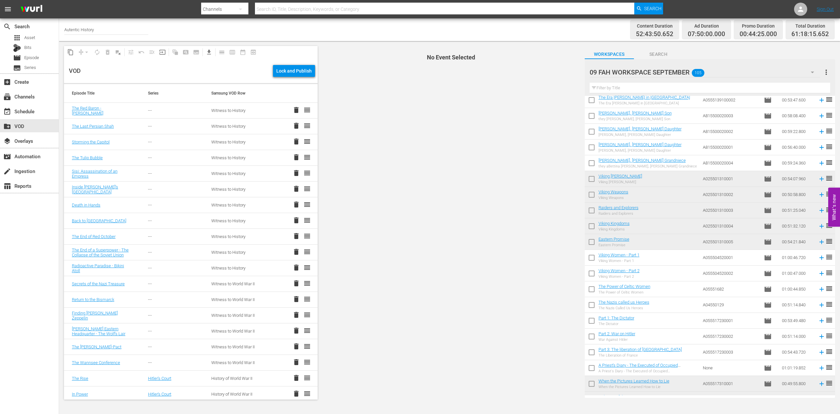
scroll to position [845, 0]
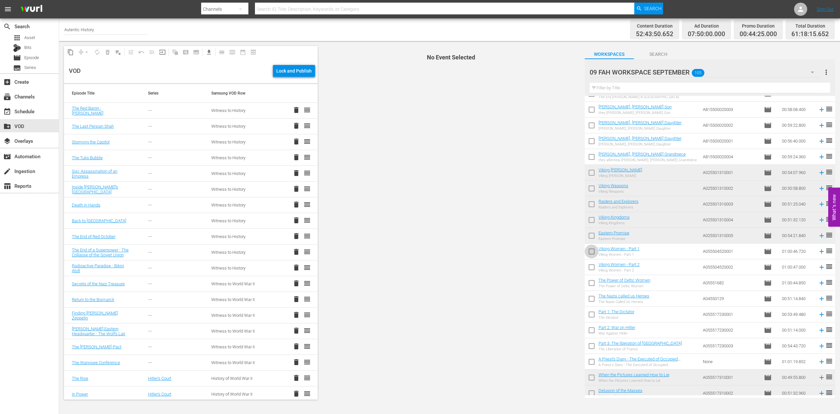
click at [593, 254] on input "checkbox" at bounding box center [592, 253] width 14 height 14
checkbox input "true"
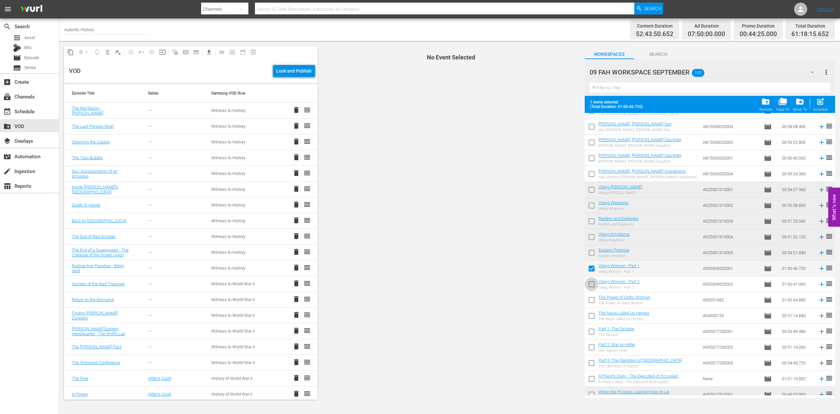
click at [592, 285] on input "checkbox" at bounding box center [592, 286] width 14 height 14
checkbox input "true"
click at [824, 104] on span "post_add" at bounding box center [820, 101] width 9 height 9
checkbox input "false"
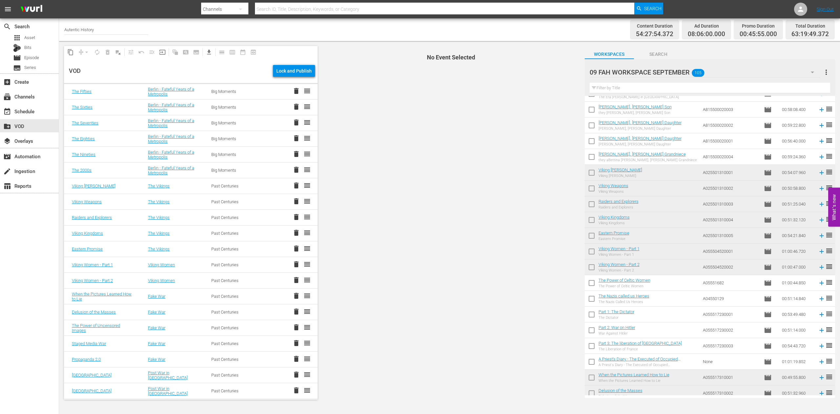
scroll to position [670, 0]
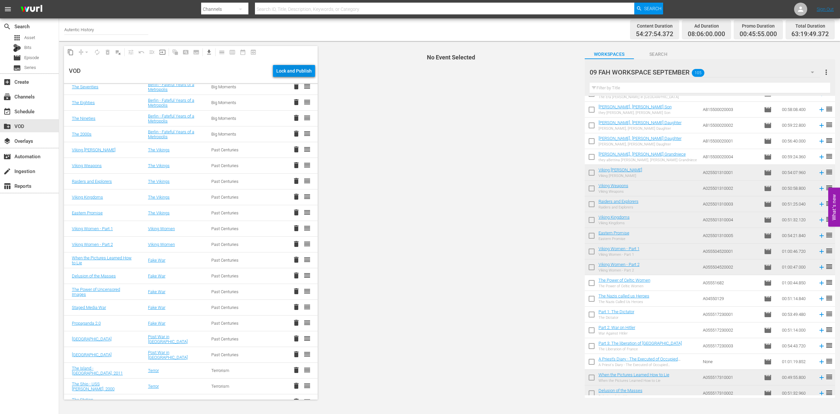
click at [290, 68] on div "Lock and Publish" at bounding box center [293, 71] width 35 height 12
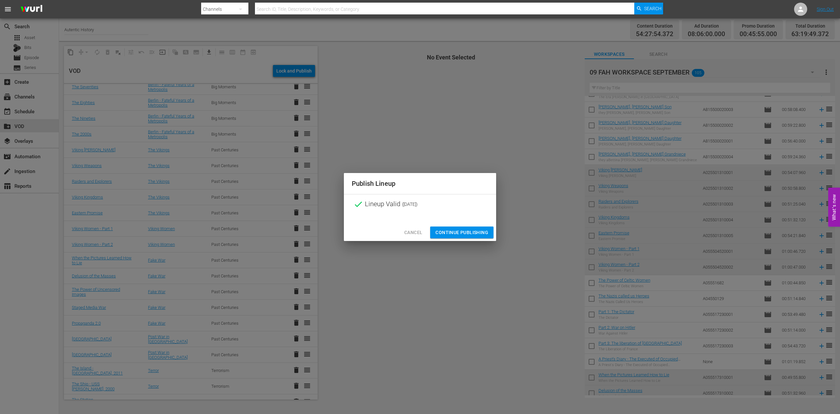
click at [460, 232] on span "Continue Publishing" at bounding box center [462, 232] width 53 height 8
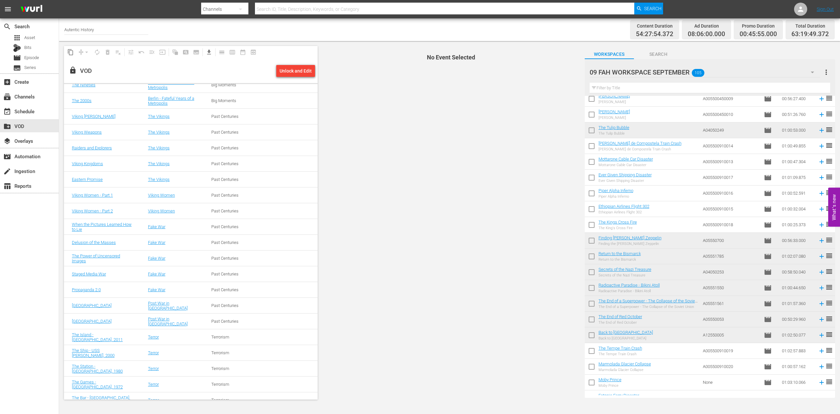
scroll to position [276, 0]
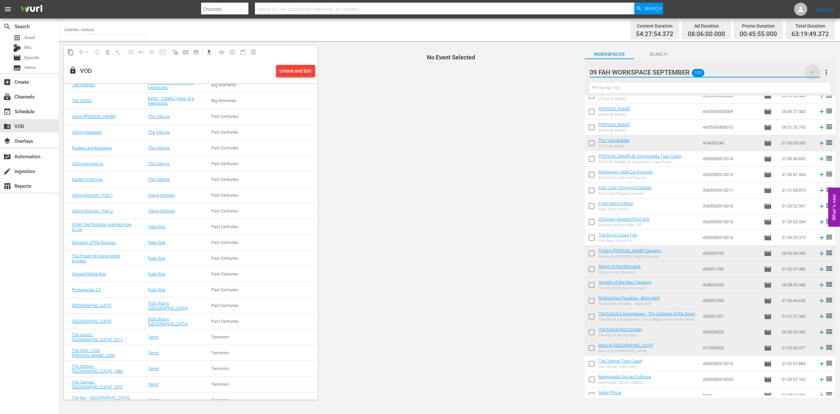
click at [812, 71] on icon "button" at bounding box center [813, 72] width 8 height 8
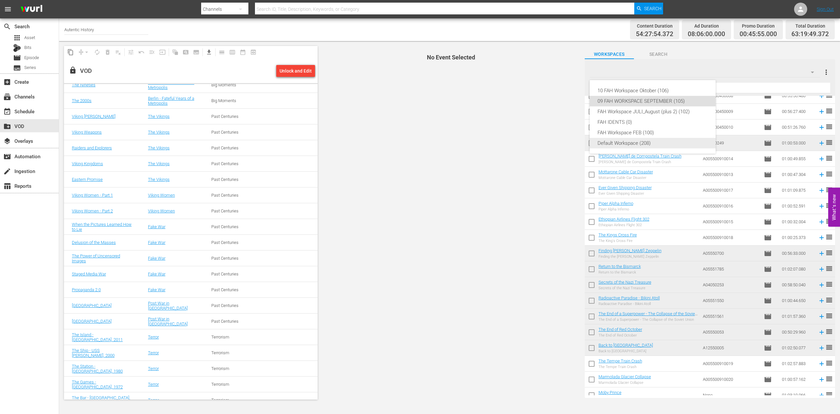
click at [637, 142] on div "Default Workspace (208)" at bounding box center [653, 143] width 110 height 11
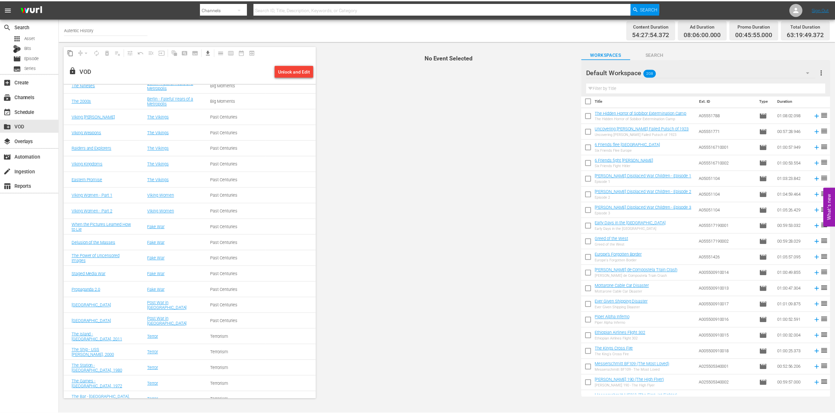
scroll to position [0, 0]
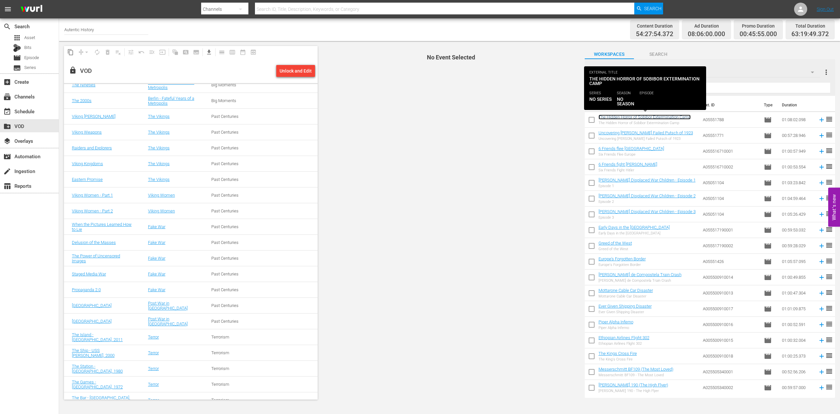
click at [644, 116] on link "The Hidden Horror of Sobibor Extermination Camp" at bounding box center [645, 117] width 92 height 5
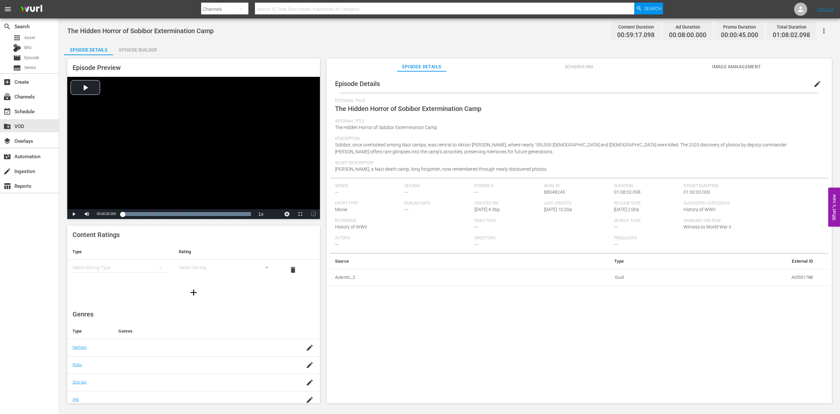
click at [739, 66] on span "Image Management" at bounding box center [736, 67] width 49 height 8
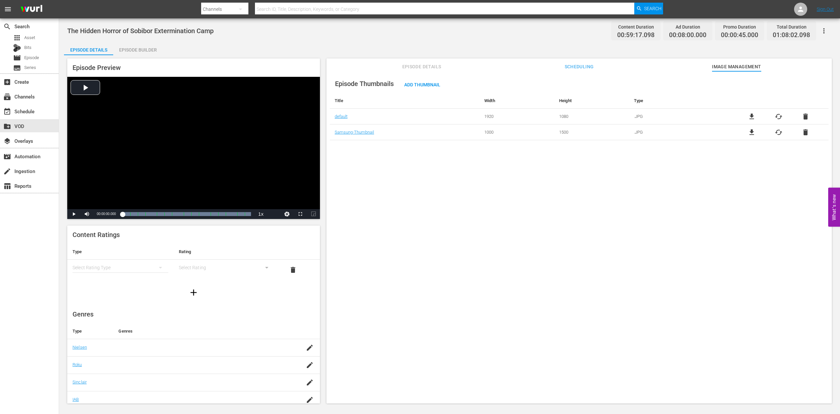
click at [150, 51] on div "Episode Builder" at bounding box center [137, 50] width 49 height 16
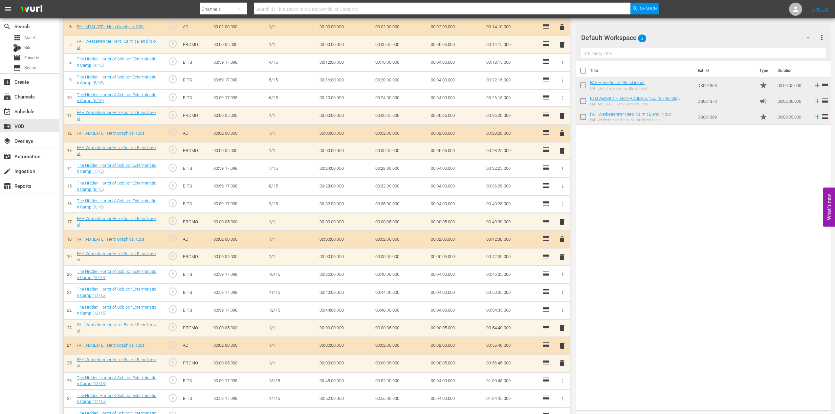
scroll to position [312, 0]
